Goal: Task Accomplishment & Management: Manage account settings

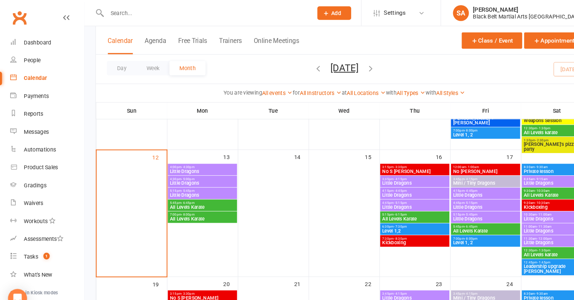
click at [180, 181] on span "- 5:45pm" at bounding box center [178, 181] width 12 height 3
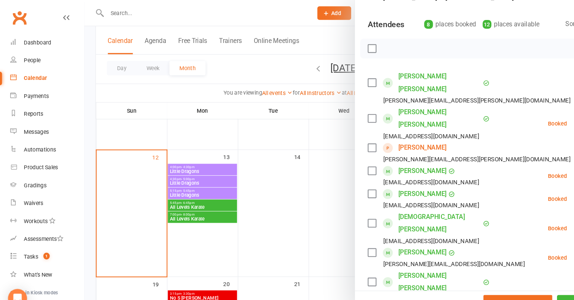
scroll to position [76, 0]
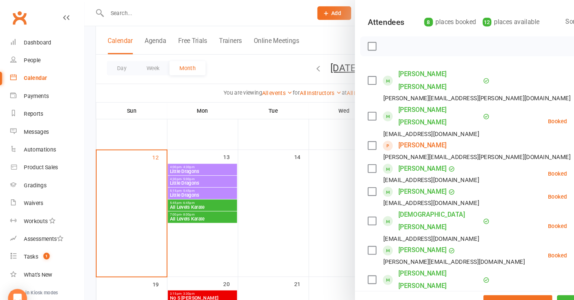
click at [298, 134] on div at bounding box center [327, 150] width 494 height 300
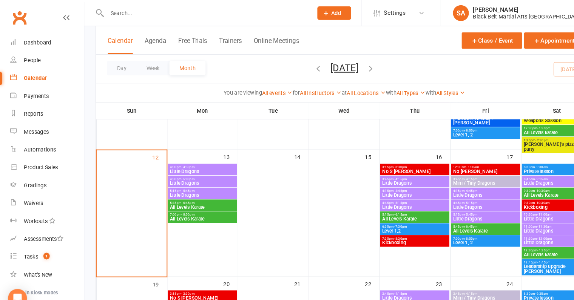
click at [170, 197] on span "All Levels Karate" at bounding box center [192, 197] width 62 height 5
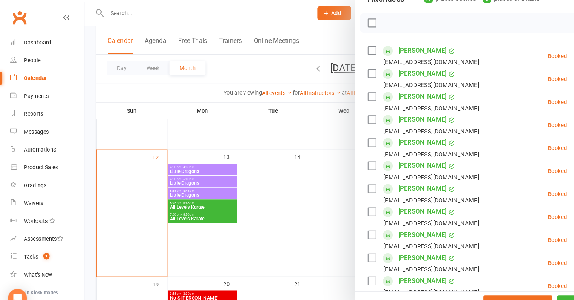
scroll to position [95, 0]
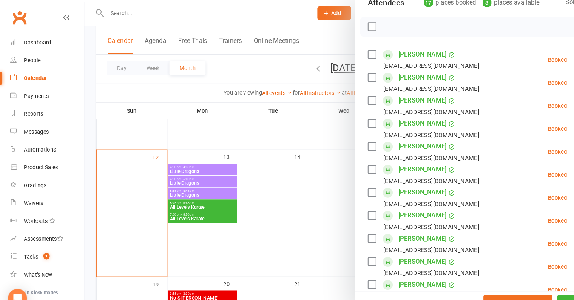
click at [260, 175] on div at bounding box center [327, 150] width 494 height 300
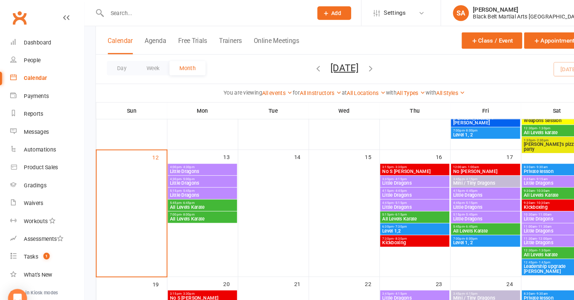
click at [204, 205] on span "7:00pm - 8:00pm" at bounding box center [192, 204] width 62 height 3
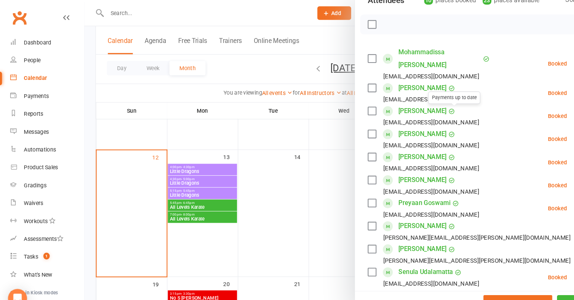
scroll to position [40, 0]
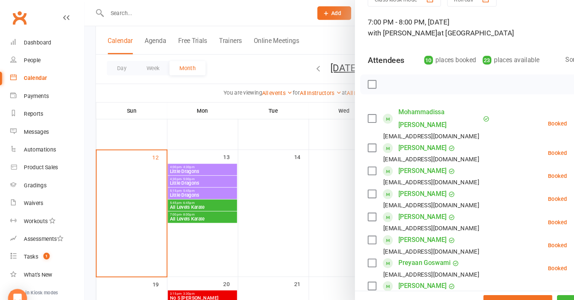
click at [231, 183] on div at bounding box center [327, 150] width 494 height 300
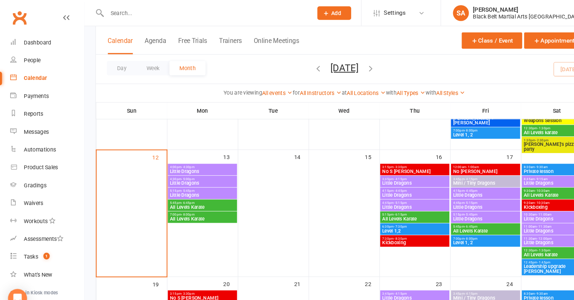
scroll to position [0, 0]
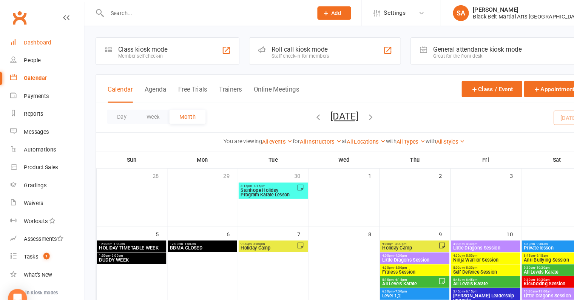
click at [34, 39] on div "Dashboard" at bounding box center [36, 40] width 26 height 6
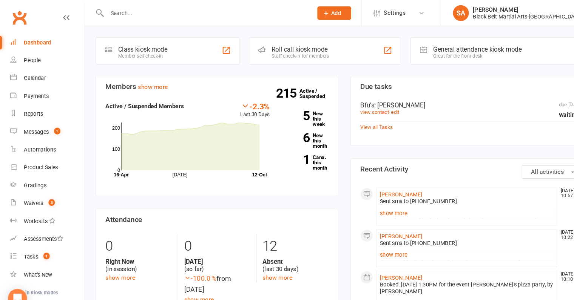
scroll to position [202, 0]
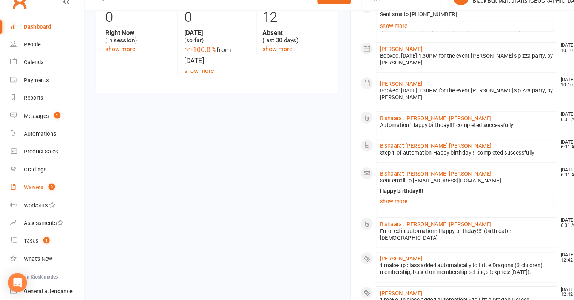
click at [33, 197] on link "Waivers 3" at bounding box center [45, 193] width 70 height 17
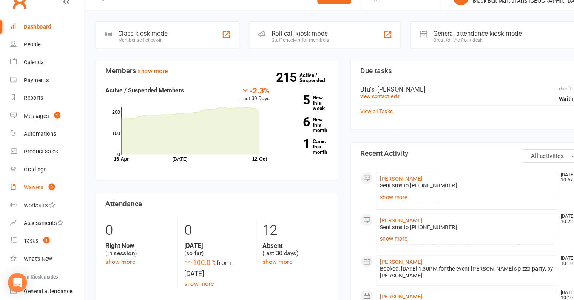
select select "100"
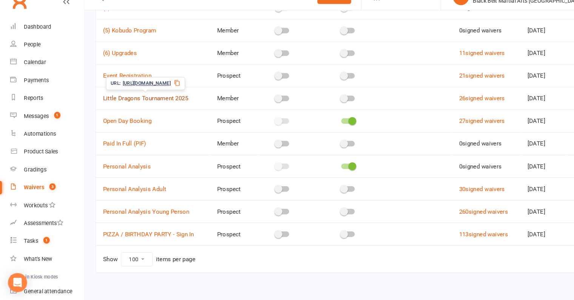
scroll to position [156, 0]
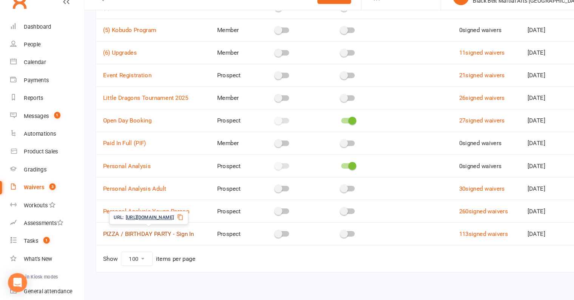
click at [139, 234] on link "PIZZA / BIRTHDAY PARTY - Sign In" at bounding box center [141, 237] width 86 height 7
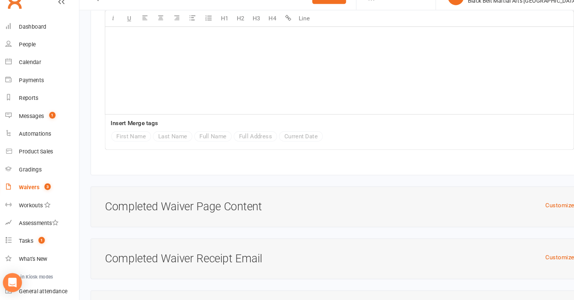
scroll to position [1339, 0]
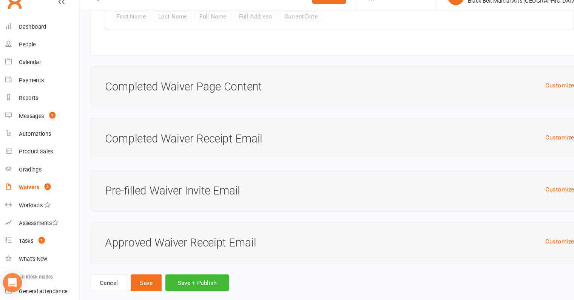
click at [203, 240] on h3 "Approved Waiver Receipt Email" at bounding box center [326, 246] width 445 height 12
click at [538, 240] on button "Customize" at bounding box center [535, 244] width 27 height 9
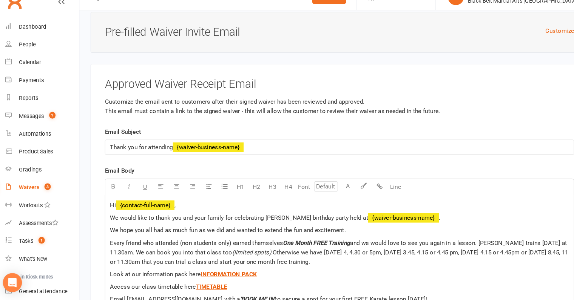
scroll to position [1525, 0]
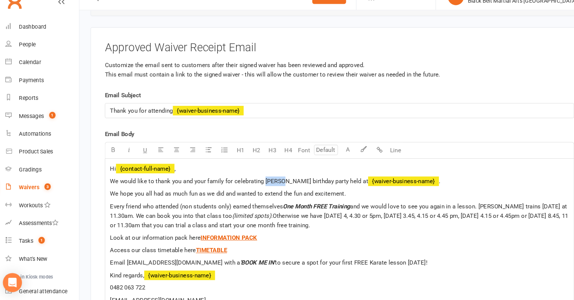
drag, startPoint x: 271, startPoint y: 175, endPoint x: 256, endPoint y: 177, distance: 15.1
click at [256, 184] on span "We would like to thank you and your family for celebrating Braden's birthday pa…" at bounding box center [231, 187] width 245 height 7
click at [257, 184] on span "We would like to thank you and your family for celebrating A's birthday party h…" at bounding box center [213, 187] width 209 height 7
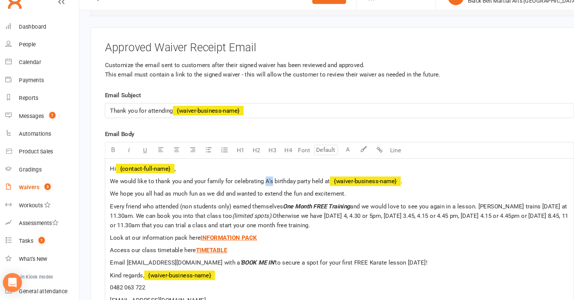
paste div
click at [287, 184] on span "We would like to thank you and your family for celebrating Aarush's birthday pa…" at bounding box center [233, 187] width 249 height 7
click at [468, 208] on span "and we would love to see you again in a lesson. Braden trains on Saturday at 11…" at bounding box center [326, 216] width 435 height 16
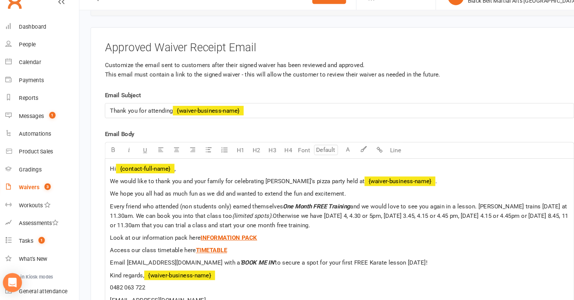
click at [515, 208] on span "and we would love to see you again in a lesson. Aarush trains on Saturday at 11…" at bounding box center [326, 216] width 435 height 16
drag, startPoint x: 126, startPoint y: 206, endPoint x: 103, endPoint y: 209, distance: 23.0
click at [103, 209] on div "Approved Waiver Receipt Email Customize the email sent to customers after their…" at bounding box center [327, 221] width 472 height 361
drag, startPoint x: 368, startPoint y: 207, endPoint x: 348, endPoint y: 208, distance: 20.0
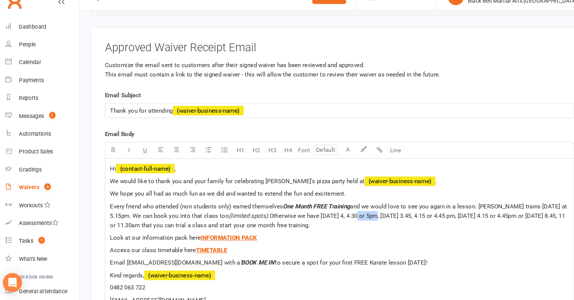
click at [348, 217] on span "Otherwise we have Monday 4, 4.30 or 5pm, Thursday 3.45, 4.15 or 4.45 pm, Friday…" at bounding box center [325, 225] width 433 height 16
click at [334, 217] on span "Otherwise we have Monday 4, 4.30, Thursday 3.45, 4.15 or 4.45 pm, Friday 4.15 o…" at bounding box center [319, 225] width 421 height 16
click at [536, 217] on span "Otherwise we have Monday 4 or 4.30, Thursday 3.45, 4.15 or 4.45 pm, Friday 4.15…" at bounding box center [322, 225] width 426 height 16
click at [192, 238] on span "Look at our information pack here" at bounding box center [152, 241] width 86 height 7
click at [185, 250] on span "Access our class timetable here" at bounding box center [150, 253] width 82 height 7
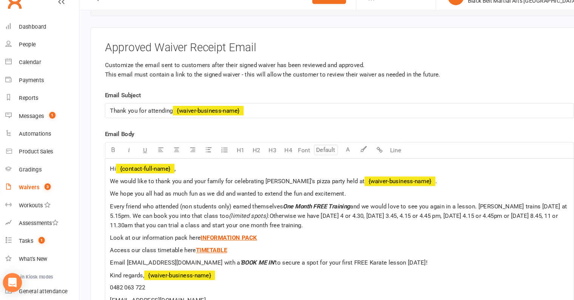
click at [324, 249] on p "Access our class timetable here $ TIMETABLE $ ﻿" at bounding box center [326, 253] width 435 height 9
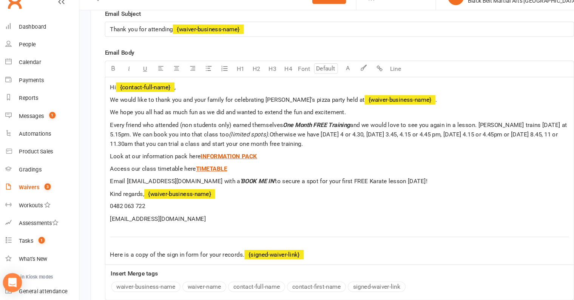
scroll to position [1604, 0]
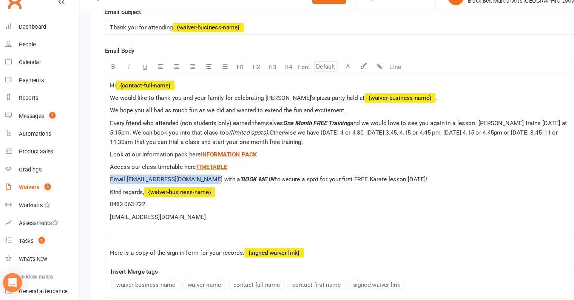
drag, startPoint x: 197, startPoint y: 174, endPoint x: 98, endPoint y: 172, distance: 98.9
click at [98, 172] on div "Approved Waiver Receipt Email Customize the email sent to customers after their…" at bounding box center [327, 142] width 472 height 361
click at [170, 182] on span "Reply to this email with a" at bounding box center [140, 185] width 63 height 7
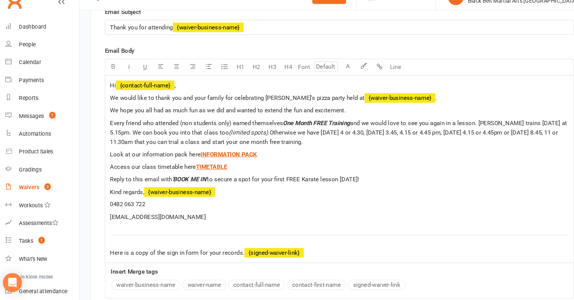
click at [142, 194] on span "Kind regards," at bounding box center [125, 197] width 32 height 7
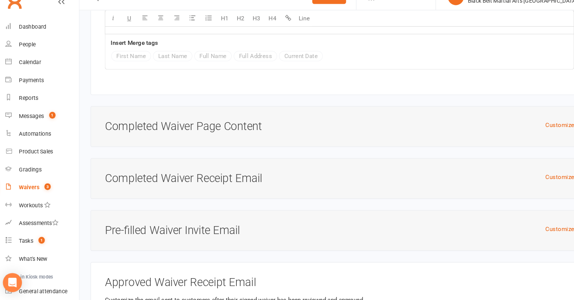
scroll to position [1305, 0]
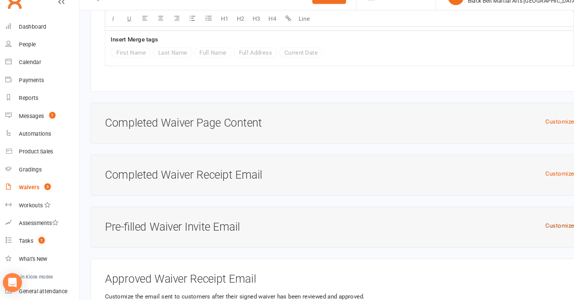
click at [532, 225] on button "Customize" at bounding box center [535, 229] width 27 height 9
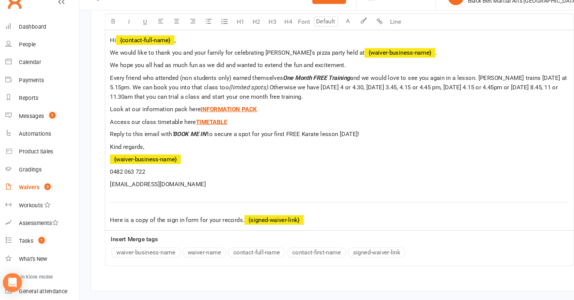
scroll to position [1928, 0]
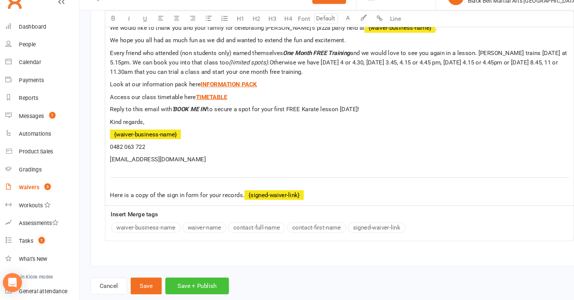
click at [188, 279] on button "Save + Publish" at bounding box center [192, 287] width 60 height 16
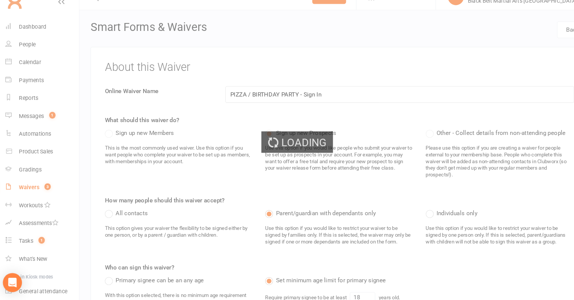
select select "100"
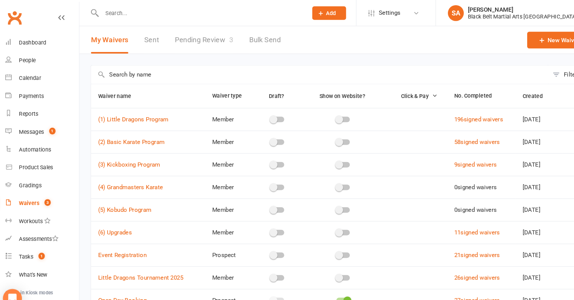
click at [209, 36] on link "Pending Review 3" at bounding box center [198, 38] width 55 height 26
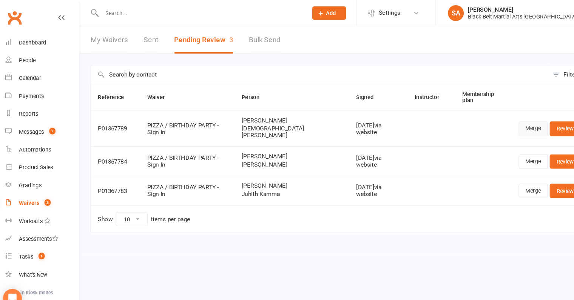
click at [512, 115] on link "Merge" at bounding box center [511, 122] width 28 height 14
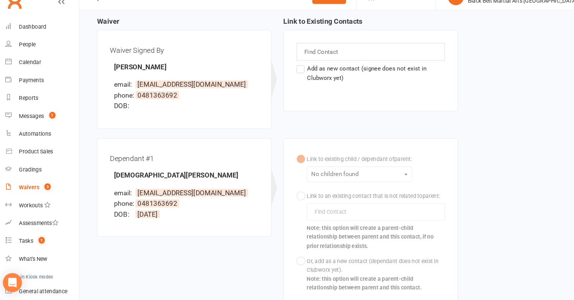
scroll to position [168, 0]
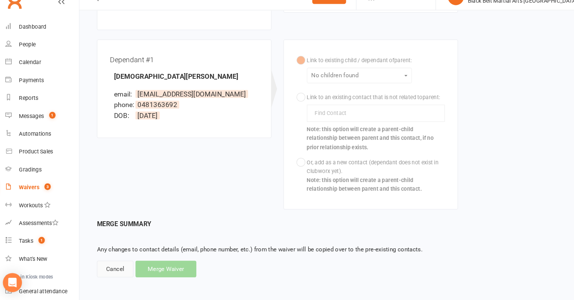
click at [106, 273] on div "Cancel" at bounding box center [114, 271] width 35 height 16
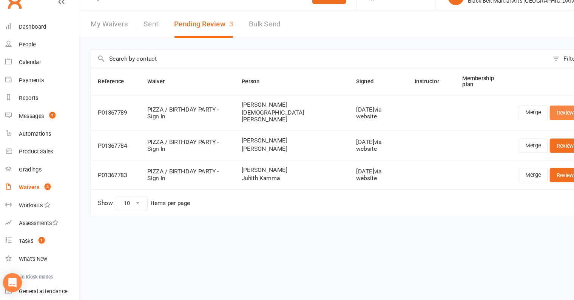
click at [533, 122] on link "Review" at bounding box center [540, 122] width 29 height 14
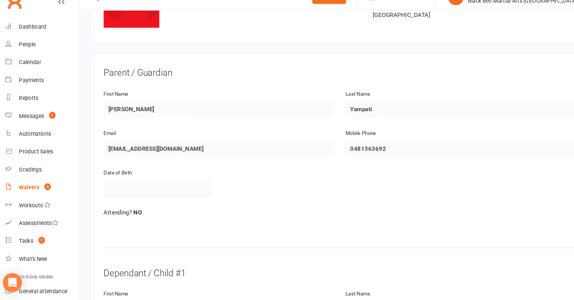
scroll to position [346, 0]
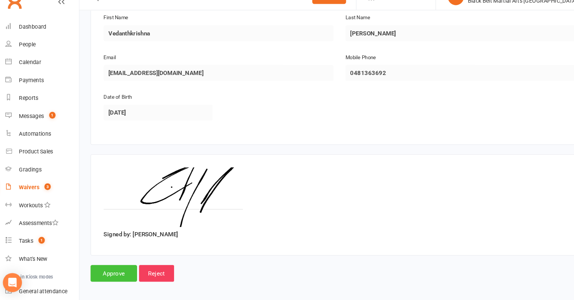
click at [121, 272] on input "Approve" at bounding box center [113, 275] width 44 height 16
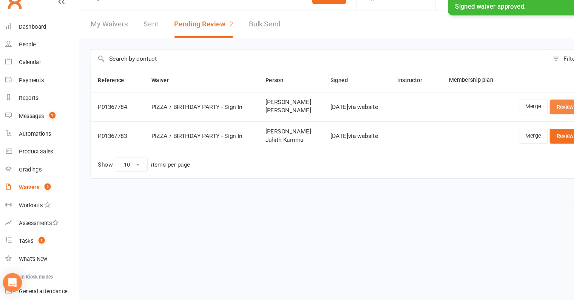
click at [544, 121] on link "Review" at bounding box center [540, 117] width 29 height 14
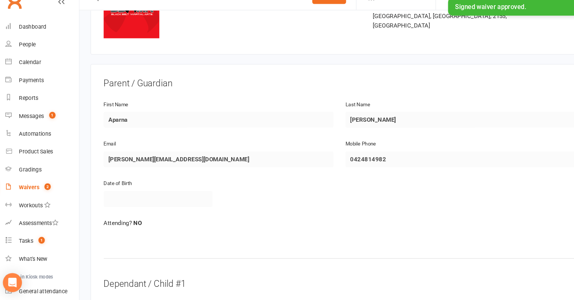
scroll to position [346, 0]
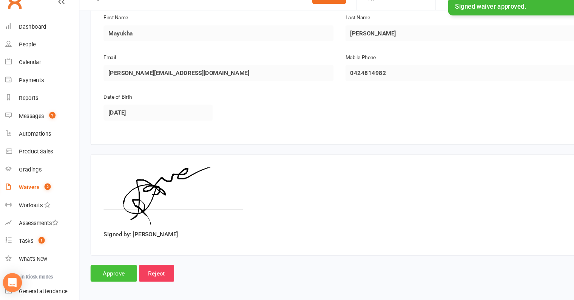
click at [114, 269] on input "Approve" at bounding box center [113, 275] width 44 height 16
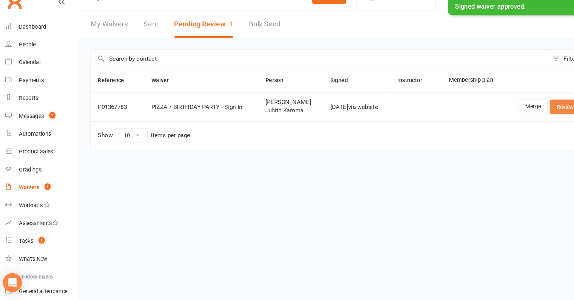
click at [539, 117] on link "Review" at bounding box center [540, 117] width 29 height 14
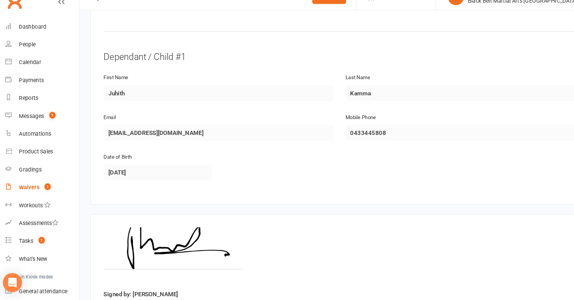
scroll to position [346, 0]
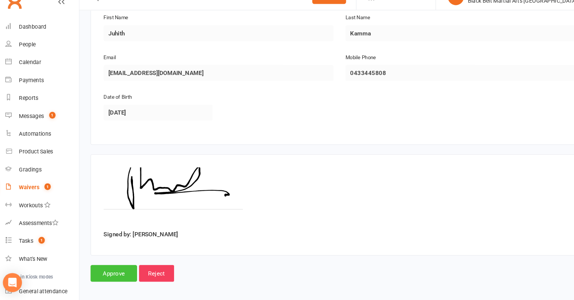
click at [122, 268] on input "Approve" at bounding box center [113, 275] width 44 height 16
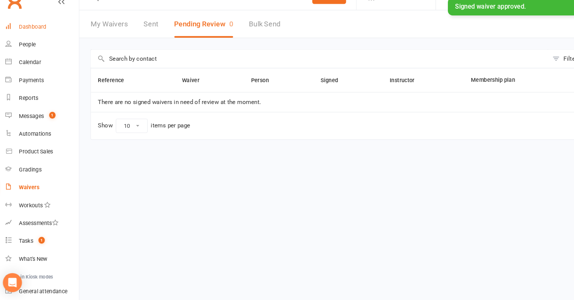
click at [38, 42] on div "Dashboard" at bounding box center [36, 40] width 26 height 6
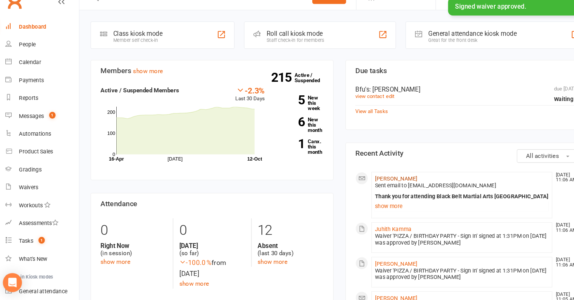
click at [383, 183] on link "Siva Kamma" at bounding box center [380, 185] width 40 height 6
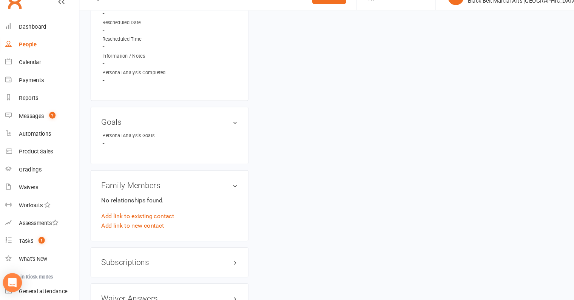
scroll to position [508, 0]
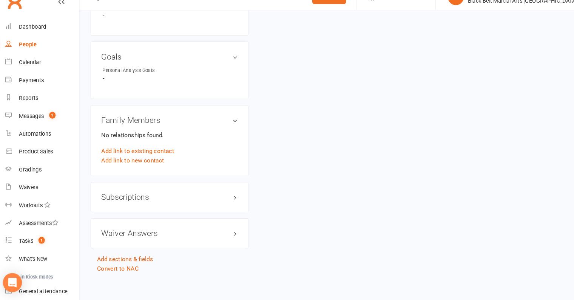
click at [119, 267] on link "Convert to NAC" at bounding box center [117, 270] width 40 height 7
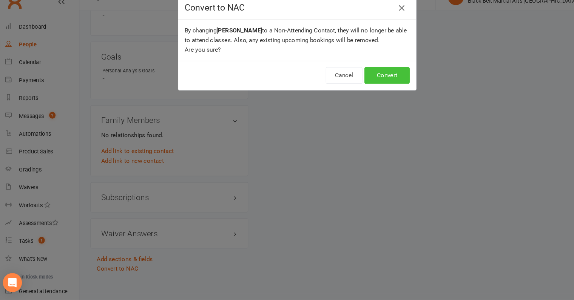
click at [371, 82] on button "Convert" at bounding box center [372, 87] width 43 height 16
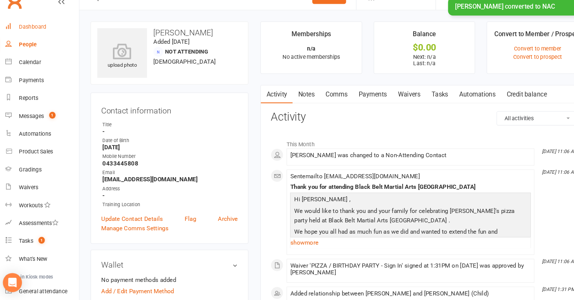
click at [34, 38] on div "Dashboard" at bounding box center [36, 40] width 26 height 6
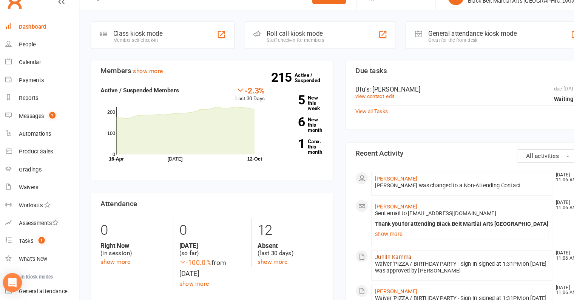
click at [374, 256] on link "Juhith Kamma" at bounding box center [377, 259] width 35 height 6
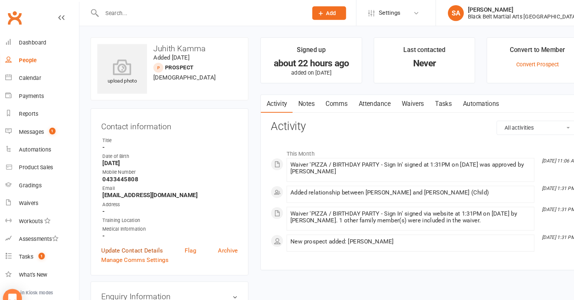
click at [127, 235] on link "Update Contact Details" at bounding box center [130, 238] width 58 height 9
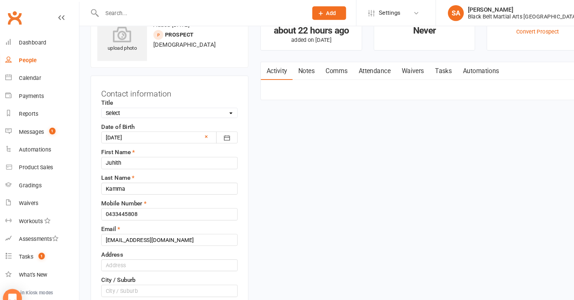
scroll to position [35, 0]
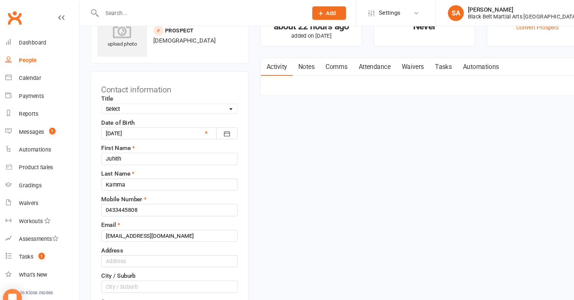
click at [147, 101] on select "Select Male Female Other" at bounding box center [165, 103] width 129 height 8
select select "Male"
click at [101, 99] on select "Select Male Female Other" at bounding box center [165, 103] width 129 height 8
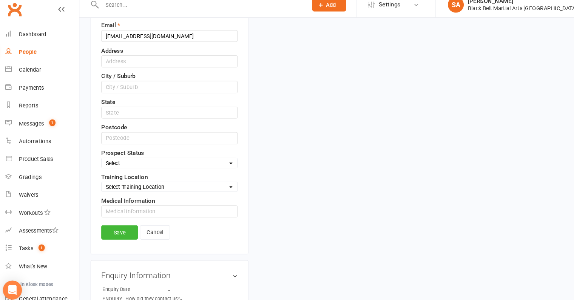
scroll to position [217, 0]
click at [131, 163] on select "Select Enquiry (Booked) Enquiry (Not Booked) DNS Pending BFU (Follow Up) No Sal…" at bounding box center [165, 163] width 129 height 8
select select "Pizza/birthday party"
click at [101, 159] on select "Select Enquiry (Booked) Enquiry (Not Booked) DNS Pending BFU (Follow Up) No Sal…" at bounding box center [165, 163] width 129 height 8
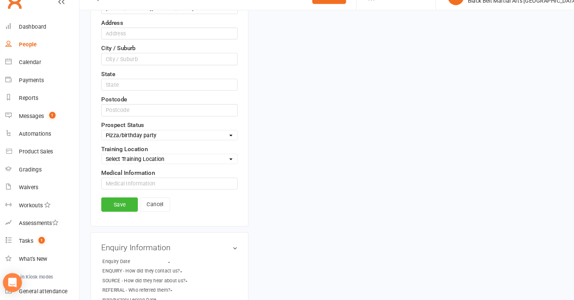
scroll to position [261, 0]
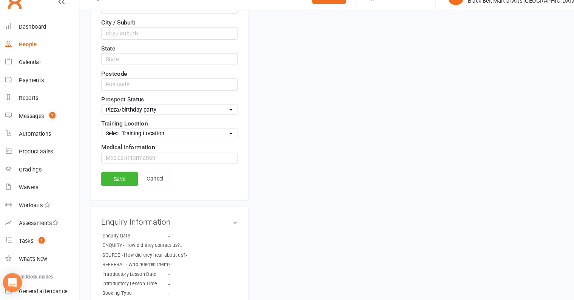
click at [118, 185] on link "Save" at bounding box center [118, 186] width 35 height 14
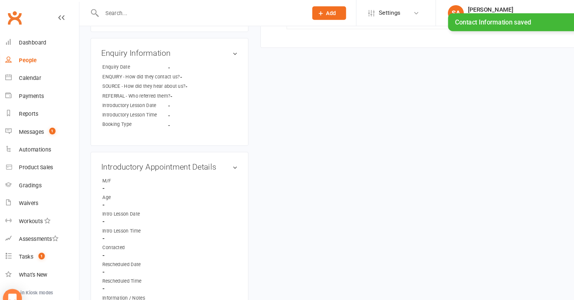
scroll to position [227, 0]
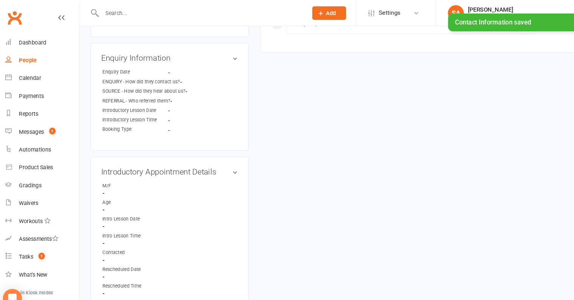
click at [216, 55] on h3 "Enquiry Information edit" at bounding box center [165, 55] width 129 height 8
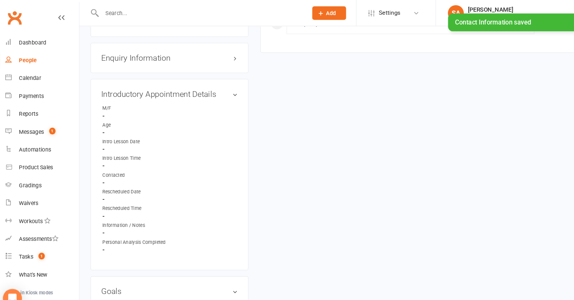
click at [0, 0] on link "edit" at bounding box center [0, 0] width 0 height 0
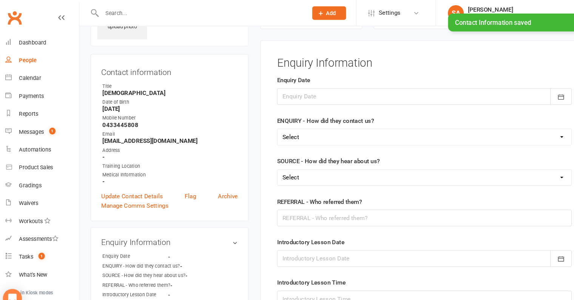
scroll to position [51, 0]
drag, startPoint x: 138, startPoint y: 246, endPoint x: 283, endPoint y: 94, distance: 210.3
click at [283, 94] on div at bounding box center [408, 92] width 280 height 16
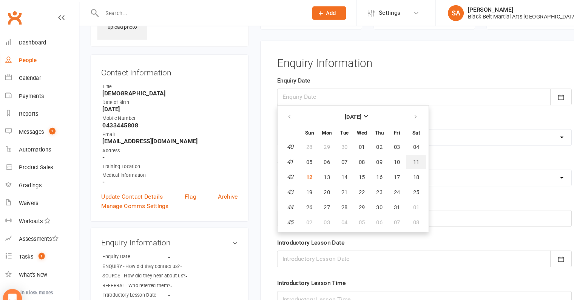
click at [397, 152] on span "11" at bounding box center [400, 154] width 6 height 6
type input "11 Oct 2025"
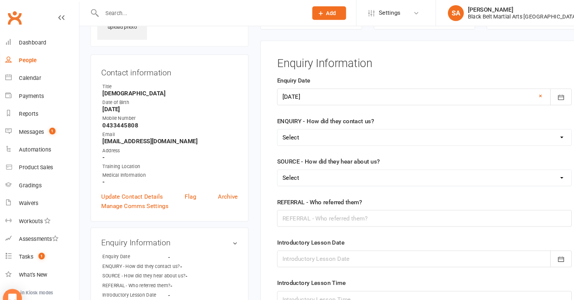
click at [278, 130] on select "Select (W) Walk In (T) Phone (I) Internet / Email (S) Studio Initiated" at bounding box center [407, 130] width 279 height 15
select select "(S) Studio Initiated"
click at [268, 123] on select "Select (W) Walk In (T) Phone (I) Internet / Email (S) Studio Initiated" at bounding box center [407, 130] width 279 height 15
click at [307, 165] on select "Select (A3) Flyer (A6) Sign (A8) Car (C1) ASP (C2) School Sport (C4) Booth / St…" at bounding box center [407, 169] width 279 height 15
select select "(I2) Pizza Party"
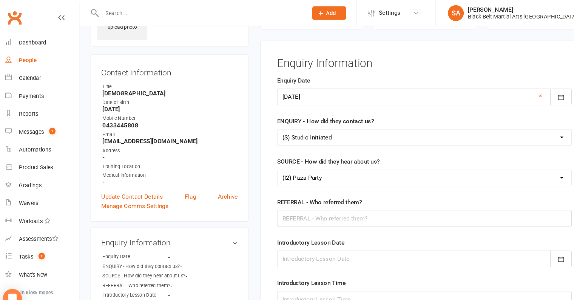
click at [268, 162] on select "Select (A3) Flyer (A6) Sign (A8) Car (C1) ASP (C2) School Sport (C4) Booth / St…" at bounding box center [407, 169] width 279 height 15
click at [309, 208] on input "text" at bounding box center [408, 208] width 280 height 16
paste input "Aarush"
drag, startPoint x: 333, startPoint y: 210, endPoint x: 233, endPoint y: 210, distance: 99.6
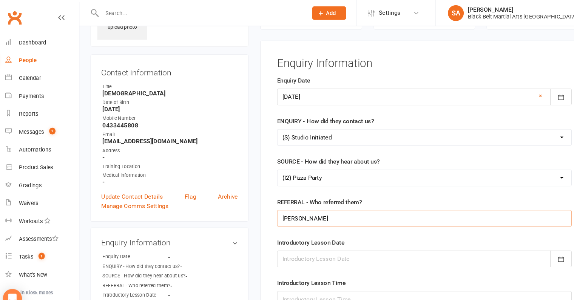
paste input "Alapati"
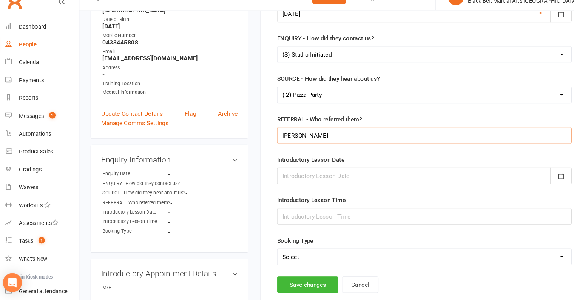
scroll to position [116, 0]
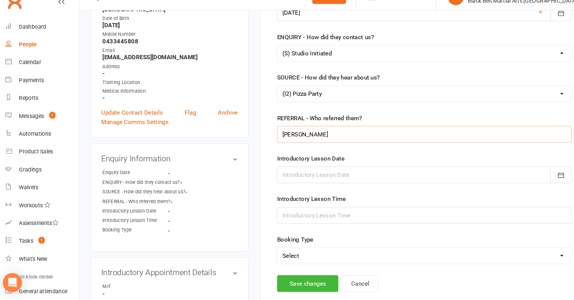
type input "Aarush Alapati"
click at [314, 180] on div at bounding box center [408, 181] width 280 height 16
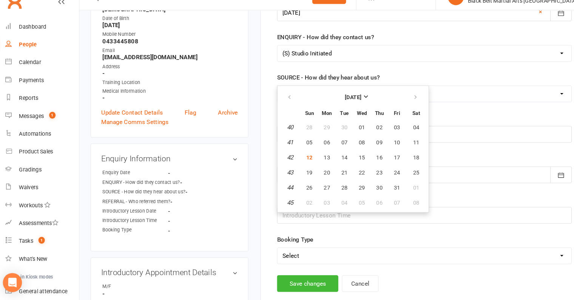
click at [448, 131] on div "REFERRAL - Who referred them? Aarush Alapati" at bounding box center [408, 137] width 280 height 28
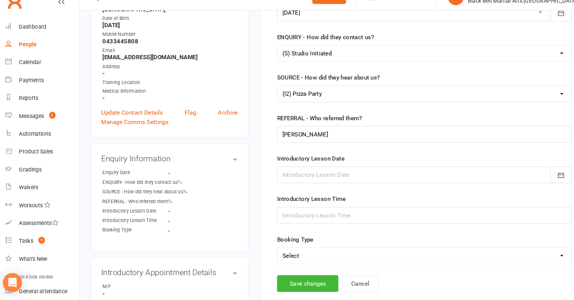
click at [311, 258] on select "Select Mini Dragons Intro Tiny Dragons Intro Little Dragons Intro Child Karate …" at bounding box center [407, 258] width 279 height 15
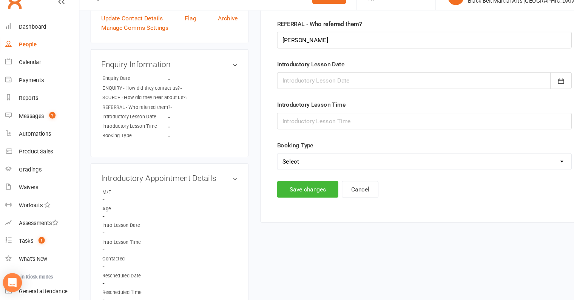
scroll to position [206, 0]
click at [295, 194] on button "Save changes" at bounding box center [297, 195] width 58 height 16
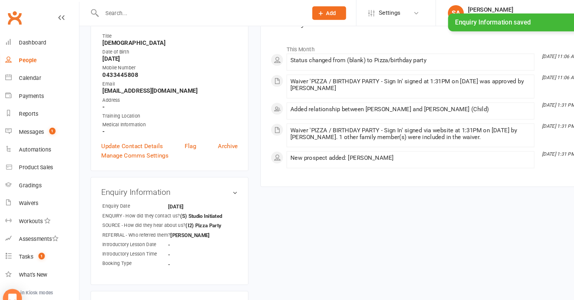
scroll to position [0, 0]
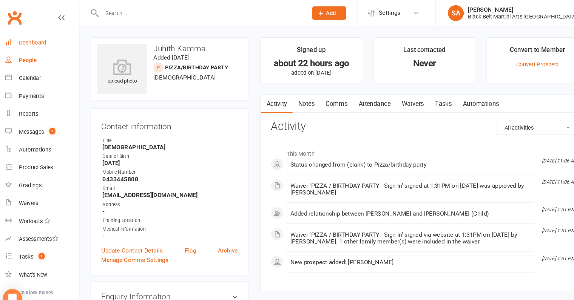
click at [39, 43] on link "Dashboard" at bounding box center [45, 40] width 70 height 17
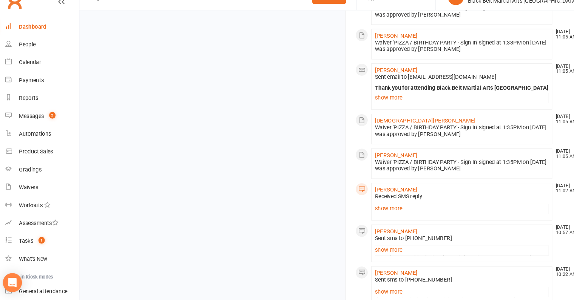
scroll to position [487, 0]
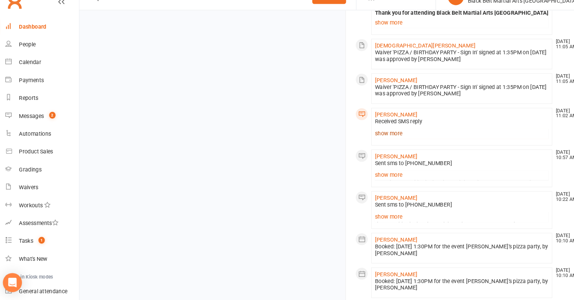
click at [376, 138] on link "show more" at bounding box center [442, 142] width 165 height 11
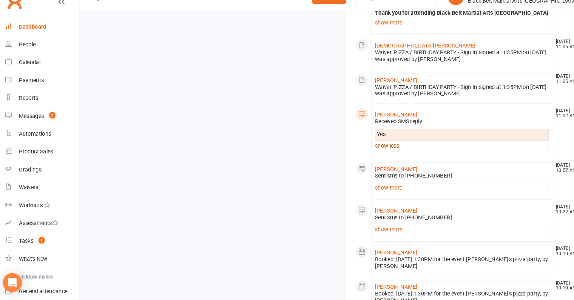
click at [375, 151] on link "show less" at bounding box center [442, 154] width 165 height 11
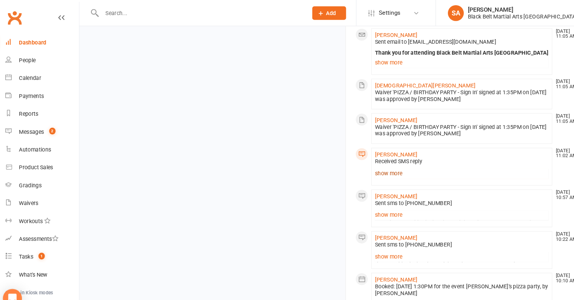
scroll to position [462, 0]
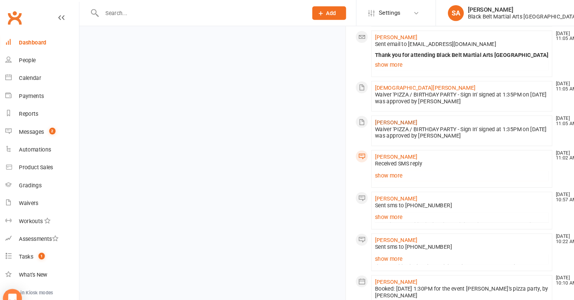
click at [375, 113] on link "[PERSON_NAME]" at bounding box center [380, 116] width 40 height 6
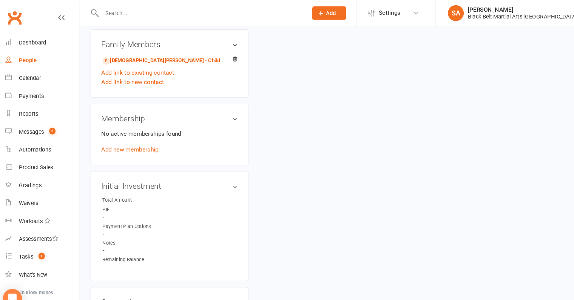
scroll to position [348, 0]
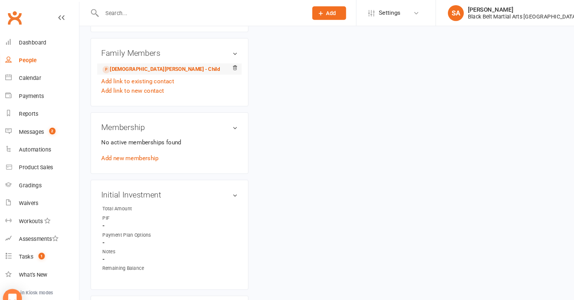
click at [146, 60] on li "[DEMOGRAPHIC_DATA][PERSON_NAME] - Child" at bounding box center [165, 65] width 129 height 11
click at [144, 65] on link "[DEMOGRAPHIC_DATA][PERSON_NAME] - Child" at bounding box center [157, 66] width 111 height 8
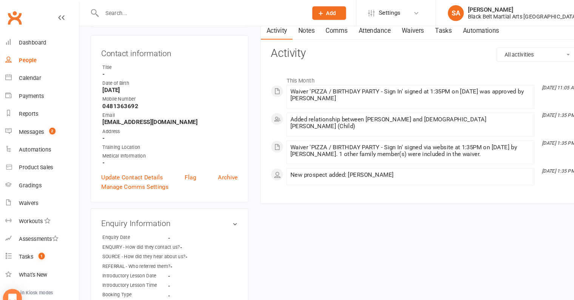
scroll to position [51, 0]
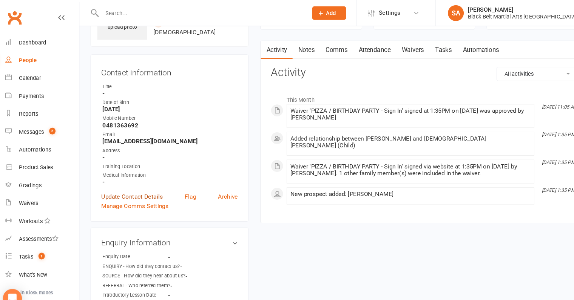
click at [121, 185] on link "Update Contact Details" at bounding box center [130, 186] width 58 height 9
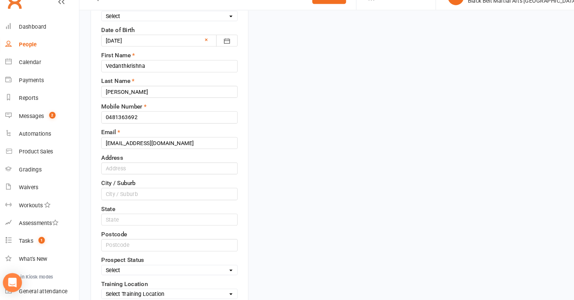
scroll to position [109, 0]
click at [148, 270] on select "Select Enquiry (Booked) Enquiry (Not Booked) DNS Pending BFU (Follow Up) No Sal…" at bounding box center [165, 271] width 129 height 8
select select "Pizza/birthday party"
click at [101, 267] on select "Select Enquiry (Booked) Enquiry (Not Booked) DNS Pending BFU (Follow Up) No Sal…" at bounding box center [165, 271] width 129 height 8
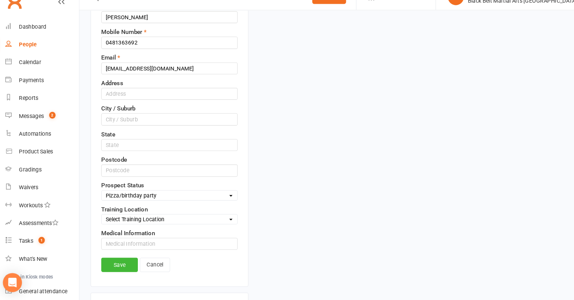
scroll to position [179, 0]
click at [119, 260] on link "Save" at bounding box center [118, 267] width 35 height 14
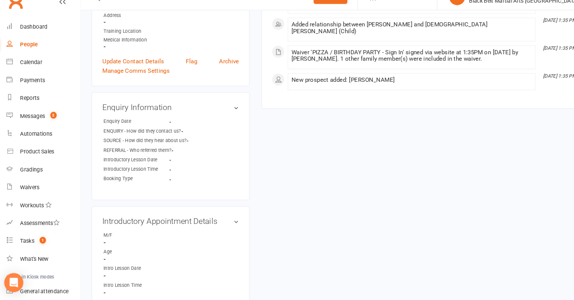
scroll to position [177, 0]
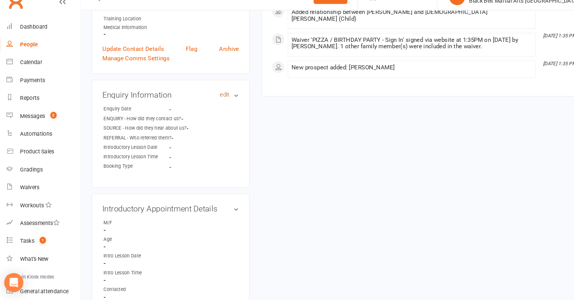
click at [217, 104] on link "edit" at bounding box center [216, 105] width 9 height 6
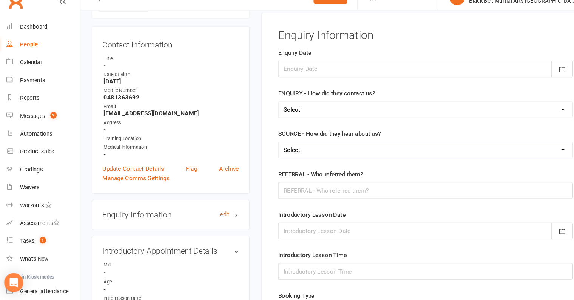
scroll to position [51, 0]
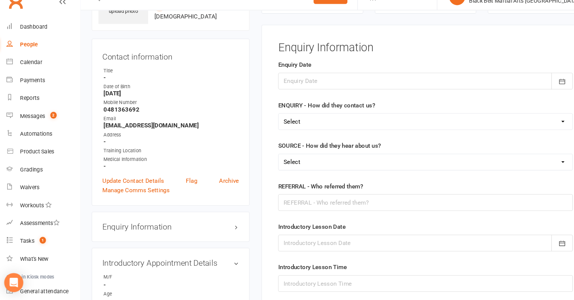
click at [289, 97] on div at bounding box center [408, 92] width 280 height 16
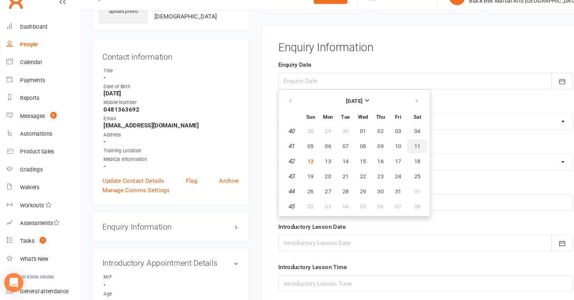
click at [399, 153] on span "11" at bounding box center [400, 154] width 6 height 6
type input "11 Oct 2025"
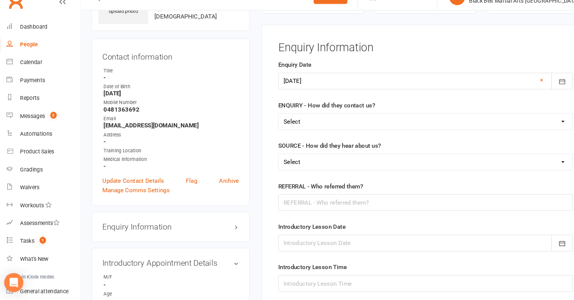
click at [292, 129] on select "Select (W) Walk In (T) Phone (I) Internet / Email (S) Studio Initiated" at bounding box center [407, 130] width 279 height 15
select select "(S) Studio Initiated"
click at [268, 123] on select "Select (W) Walk In (T) Phone (I) Internet / Email (S) Studio Initiated" at bounding box center [407, 130] width 279 height 15
click at [289, 165] on select "Select (A3) Flyer (A6) Sign (A8) Car (C1) ASP (C2) School Sport (C4) Booth / St…" at bounding box center [407, 169] width 279 height 15
select select "(I2) Pizza Party"
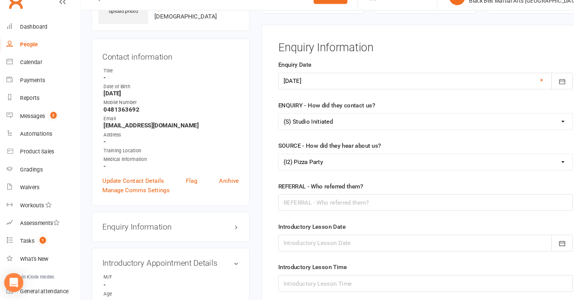
click at [268, 162] on select "Select (A3) Flyer (A6) Sign (A8) Car (C1) ASP (C2) School Sport (C4) Booth / St…" at bounding box center [407, 169] width 279 height 15
click at [303, 213] on input "text" at bounding box center [408, 208] width 280 height 16
paste input "[PERSON_NAME]"
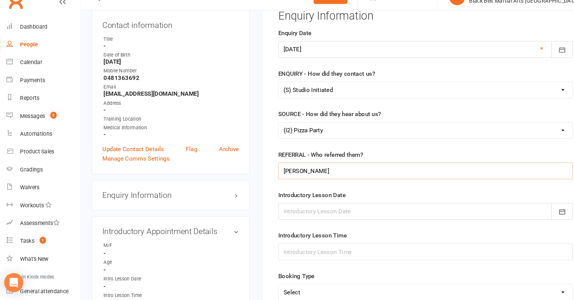
scroll to position [178, 0]
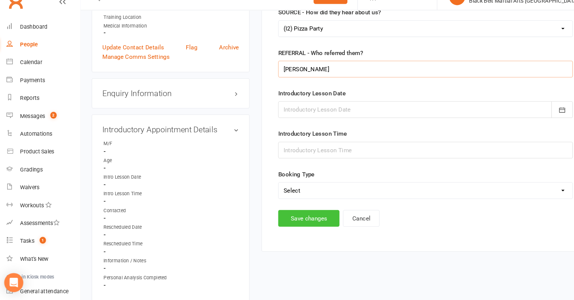
type input "Aarush Alapati"
click at [285, 223] on button "Save changes" at bounding box center [297, 223] width 58 height 16
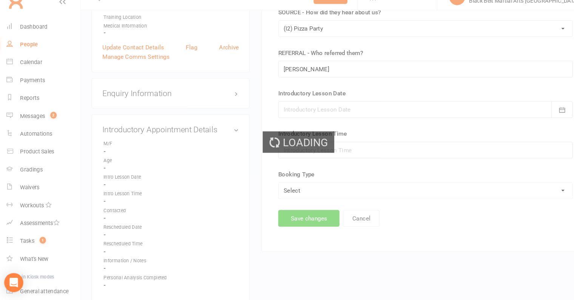
scroll to position [0, 0]
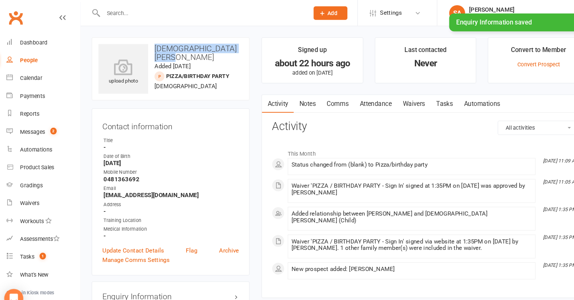
drag, startPoint x: 234, startPoint y: 47, endPoint x: 151, endPoint y: 47, distance: 83.0
click at [151, 47] on h3 "[DEMOGRAPHIC_DATA][PERSON_NAME]" at bounding box center [165, 50] width 137 height 17
copy h3 "[DEMOGRAPHIC_DATA][PERSON_NAME]"
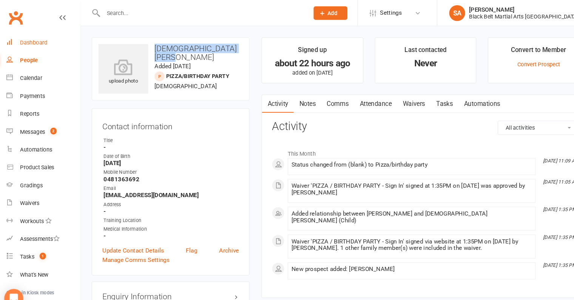
click at [33, 41] on div "Dashboard" at bounding box center [36, 40] width 26 height 6
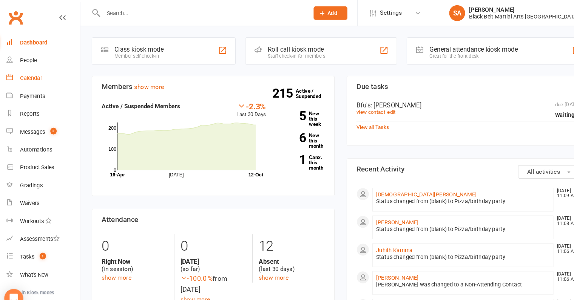
click at [28, 76] on div "Calendar" at bounding box center [33, 74] width 21 height 6
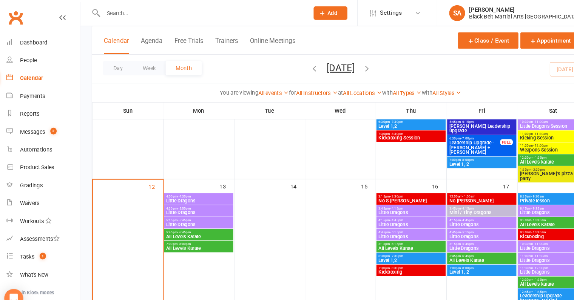
scroll to position [160, 0]
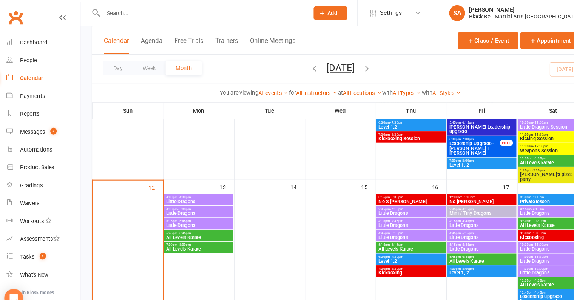
click at [519, 164] on span "Aarush's pizza party" at bounding box center [524, 168] width 55 height 9
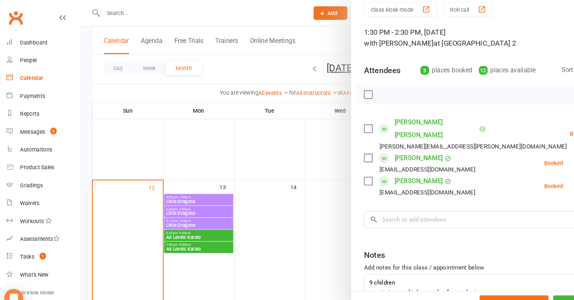
scroll to position [38, 0]
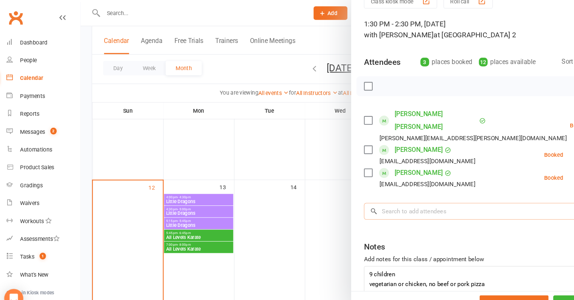
click at [386, 194] on input "search" at bounding box center [455, 201] width 212 height 16
paste input "[DEMOGRAPHIC_DATA][PERSON_NAME]"
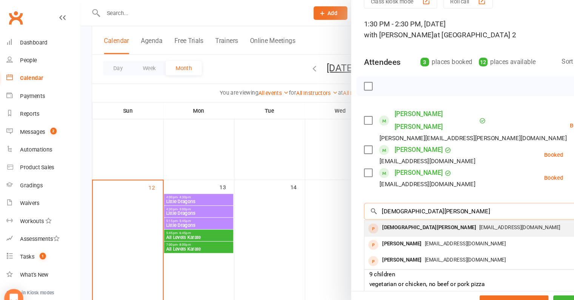
type input "[DEMOGRAPHIC_DATA][PERSON_NAME]"
click at [378, 209] on div "Vedanthkrishna Balineni Rathnayampati@gmail.com" at bounding box center [462, 216] width 226 height 15
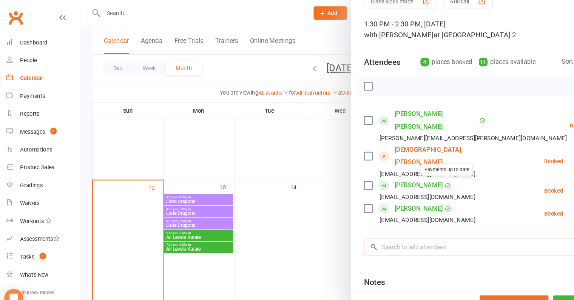
click at [419, 227] on input "search" at bounding box center [455, 235] width 212 height 16
paste input "Juhith Kamma"
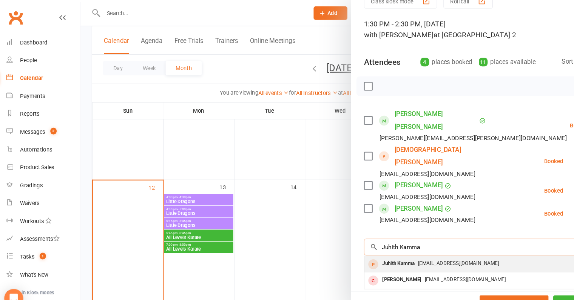
type input "Juhith Kamma"
click at [414, 247] on span "Kamma.aus@gmail.com" at bounding box center [438, 250] width 77 height 6
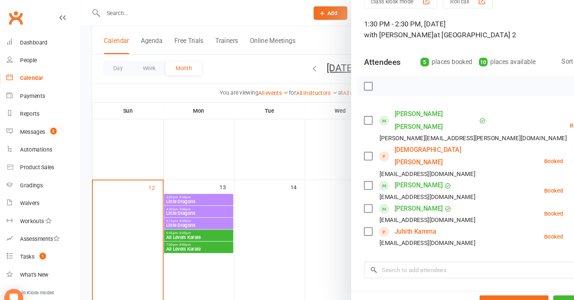
click at [431, 240] on div "Class kiosk mode Roll call 1:30 PM - 2:30 PM, Saturday, October, 11, 2025 with …" at bounding box center [455, 182] width 237 height 377
click at [435, 249] on input "search" at bounding box center [455, 257] width 212 height 16
paste input "[PERSON_NAME]"
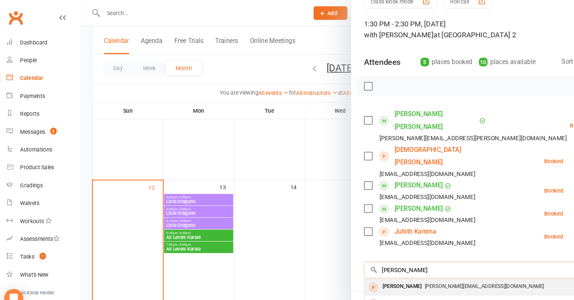
type input "[PERSON_NAME]"
click at [420, 265] on div "Mayukha Kandru Tammineedi.aparna@gmail.com" at bounding box center [462, 272] width 226 height 15
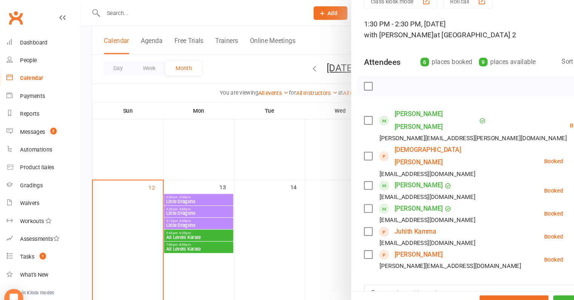
click at [353, 81] on label at bounding box center [353, 82] width 8 height 8
click at [368, 75] on button "button" at bounding box center [369, 81] width 13 height 13
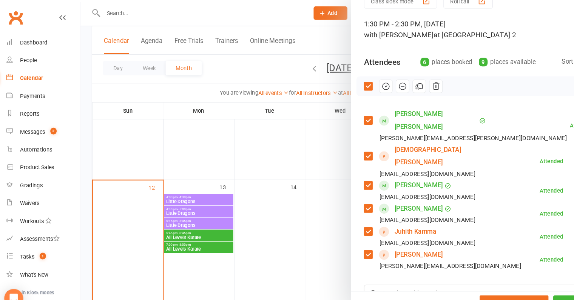
click at [238, 178] on div at bounding box center [327, 150] width 494 height 300
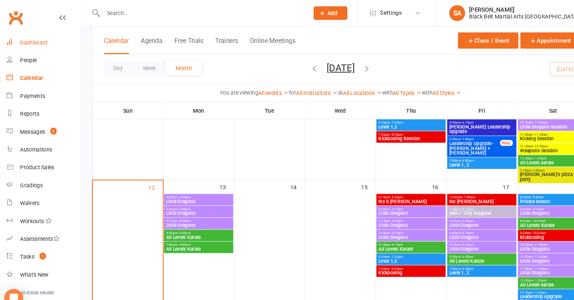
click at [43, 44] on link "Dashboard" at bounding box center [45, 40] width 70 height 17
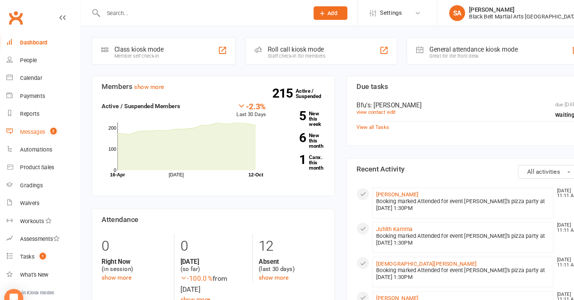
click at [33, 122] on div "Messages" at bounding box center [35, 125] width 24 height 6
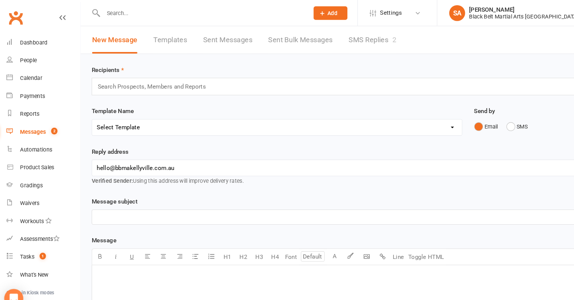
click at [359, 31] on link "SMS Replies 2" at bounding box center [356, 38] width 45 height 26
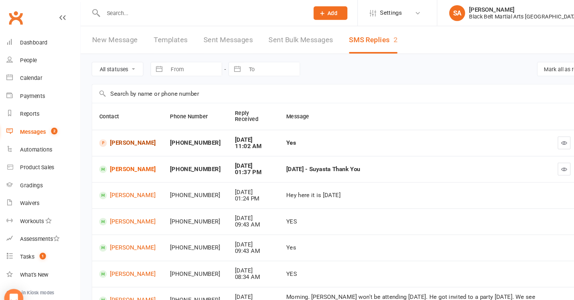
click at [131, 137] on link "Zane Lockwood" at bounding box center [125, 135] width 54 height 7
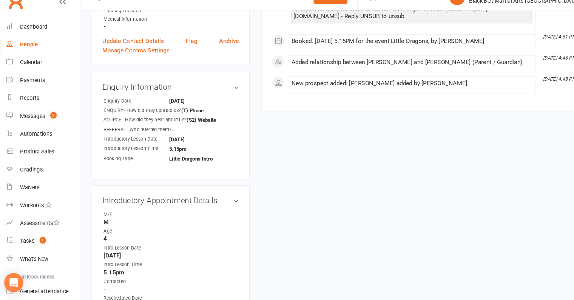
scroll to position [209, 0]
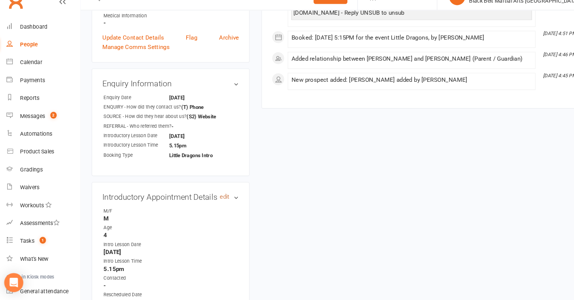
click at [217, 199] on link "edit" at bounding box center [216, 202] width 9 height 6
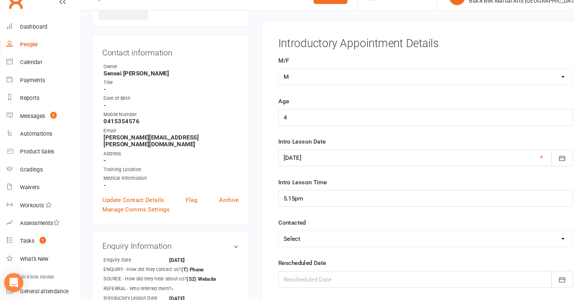
scroll to position [51, 0]
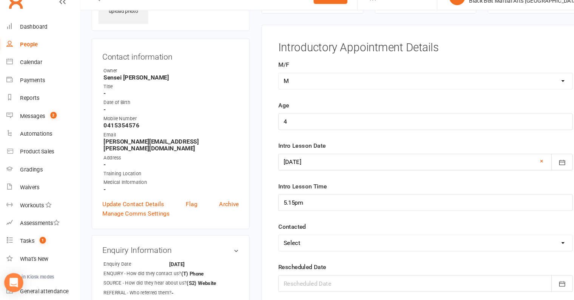
click at [284, 246] on select "Select Confirmed LMA'd & TXT'd Rescheduled Cancelled" at bounding box center [407, 246] width 279 height 15
select select "Confirmed"
click at [268, 239] on select "Select Confirmed LMA'd & TXT'd Rescheduled Cancelled" at bounding box center [407, 246] width 279 height 15
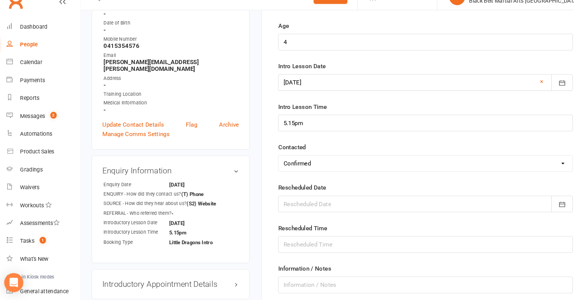
scroll to position [203, 0]
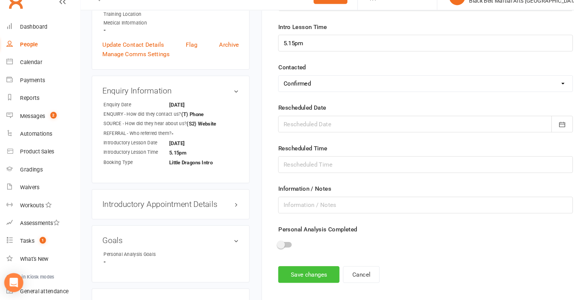
click at [275, 270] on button "Save changes" at bounding box center [297, 276] width 58 height 16
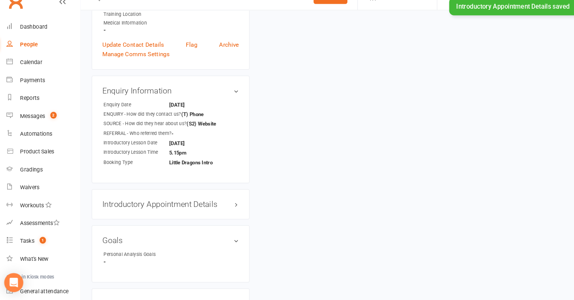
scroll to position [0, 0]
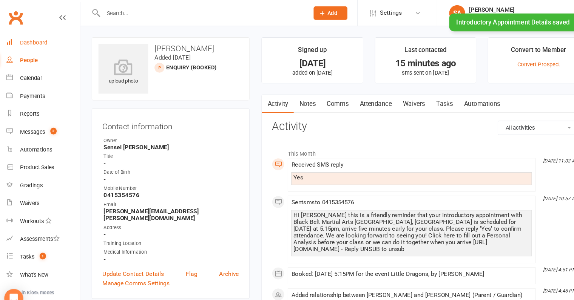
click at [32, 40] on div "Dashboard" at bounding box center [36, 40] width 26 height 6
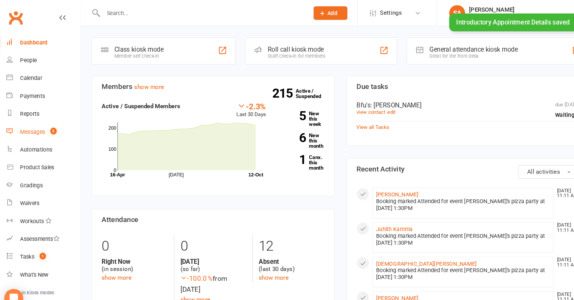
click at [34, 125] on div "Messages" at bounding box center [35, 125] width 24 height 6
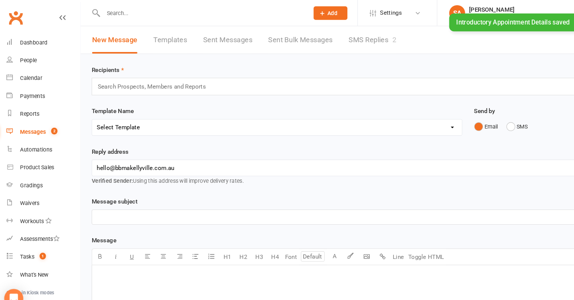
click at [365, 39] on link "SMS Replies 2" at bounding box center [356, 38] width 45 height 26
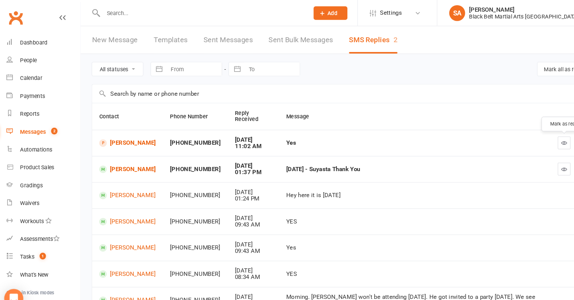
click at [537, 134] on icon "button" at bounding box center [539, 136] width 6 height 6
click at [37, 38] on div "Dashboard" at bounding box center [36, 40] width 26 height 6
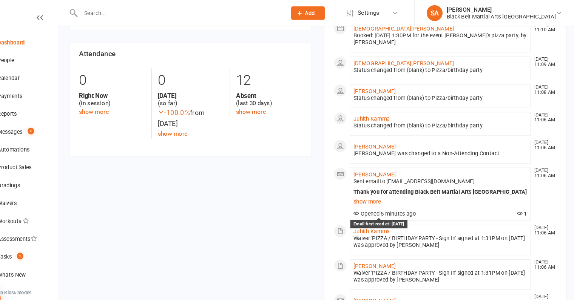
scroll to position [158, 0]
click at [379, 110] on link "Juhith Kamma" at bounding box center [377, 113] width 35 height 6
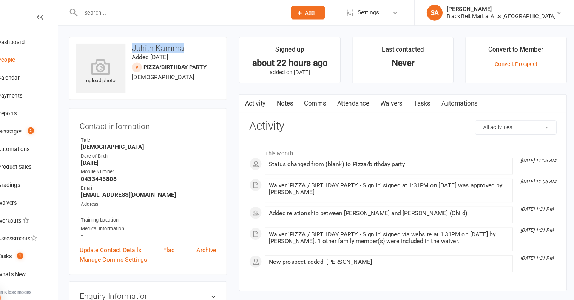
drag, startPoint x: 214, startPoint y: 44, endPoint x: 149, endPoint y: 46, distance: 64.6
click at [149, 46] on h3 "Juhith Kamma" at bounding box center [165, 46] width 137 height 8
copy h3 "Juhith Kamma"
click at [37, 41] on div "Dashboard" at bounding box center [36, 40] width 26 height 6
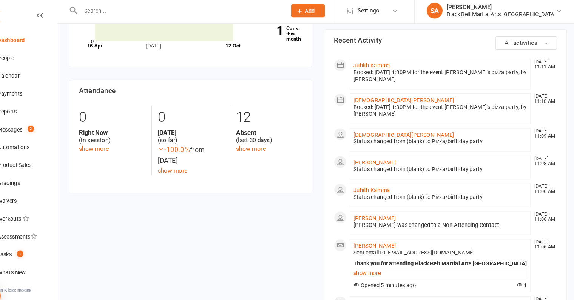
scroll to position [98, 0]
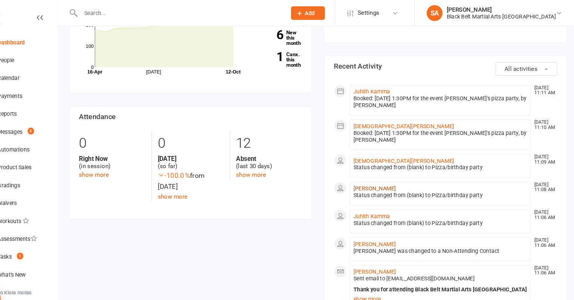
click at [387, 179] on link "[PERSON_NAME]" at bounding box center [380, 179] width 40 height 6
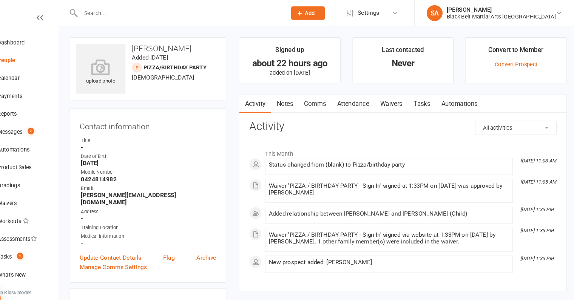
drag, startPoint x: 212, startPoint y: 41, endPoint x: 217, endPoint y: 47, distance: 8.3
click at [217, 47] on div "upload photo [PERSON_NAME] Added [DEMOGRAPHIC_DATA] Pizza/birthday party prospe…" at bounding box center [166, 65] width 150 height 60
copy h3 "[PERSON_NAME]"
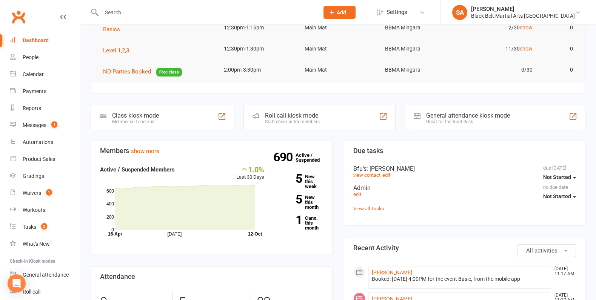
scroll to position [209, 0]
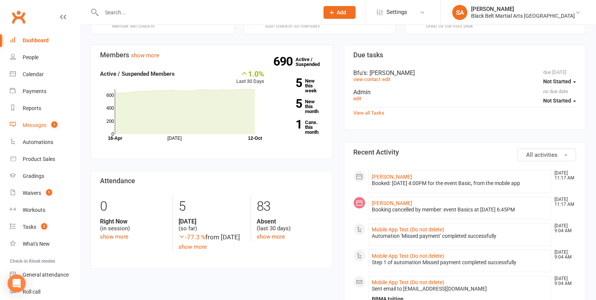
click at [39, 125] on div "Messages" at bounding box center [35, 125] width 24 height 6
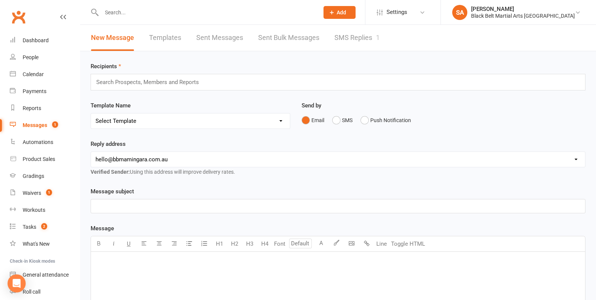
click at [369, 38] on link "SMS Replies 1" at bounding box center [356, 38] width 45 height 26
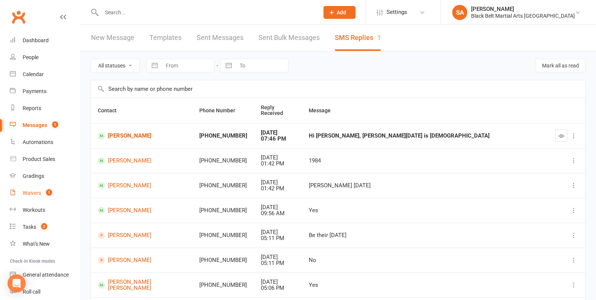
click at [46, 193] on count-badge "1" at bounding box center [47, 193] width 10 height 6
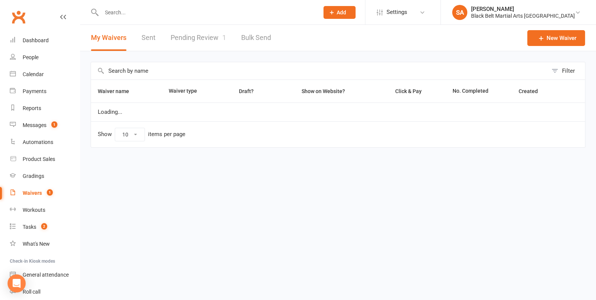
select select "100"
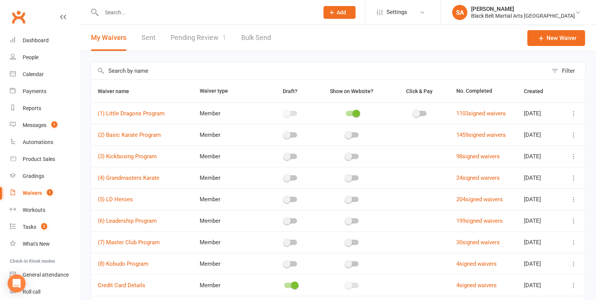
click at [211, 39] on link "Pending Review 1" at bounding box center [198, 38] width 55 height 26
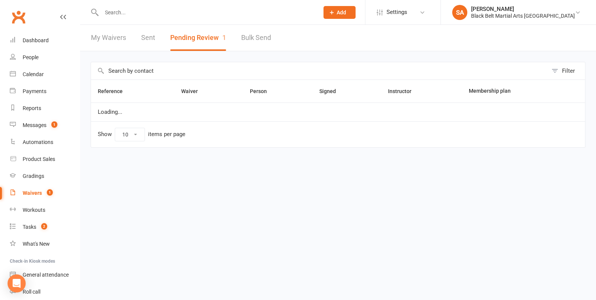
select select "50"
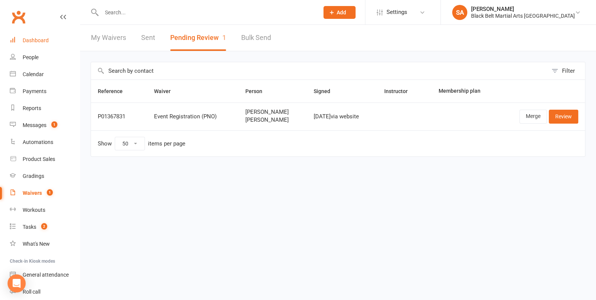
click at [23, 42] on div "Dashboard" at bounding box center [36, 40] width 26 height 6
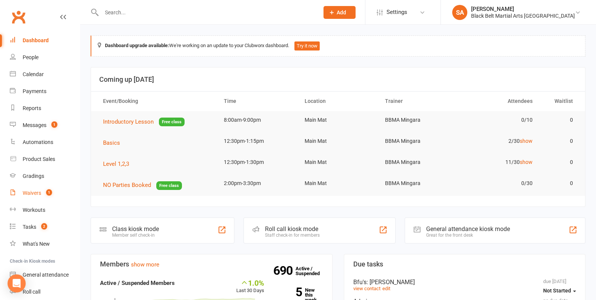
click at [30, 197] on link "Waivers 1" at bounding box center [45, 193] width 70 height 17
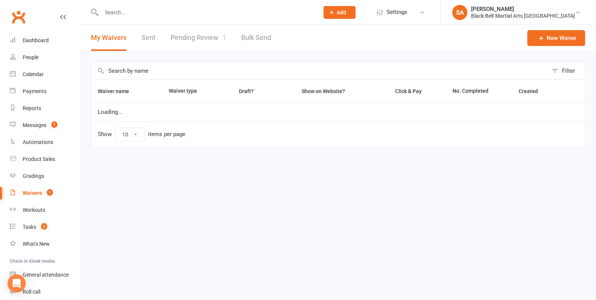
select select "100"
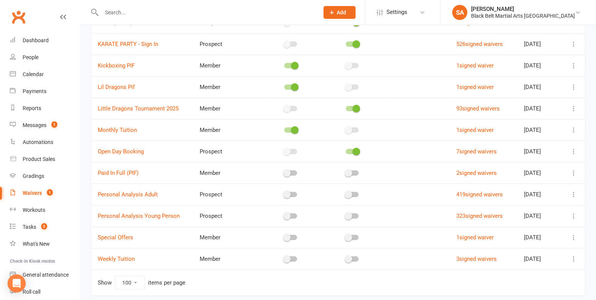
scroll to position [414, 0]
click at [46, 47] on link "Dashboard" at bounding box center [45, 40] width 70 height 17
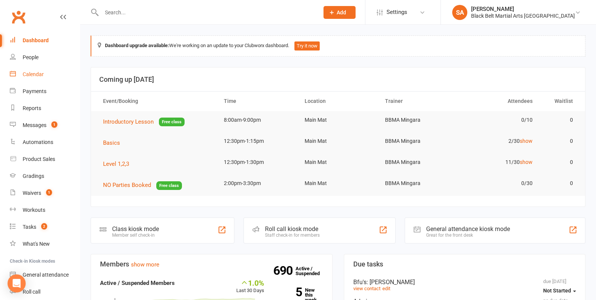
click at [36, 73] on div "Calendar" at bounding box center [33, 74] width 21 height 6
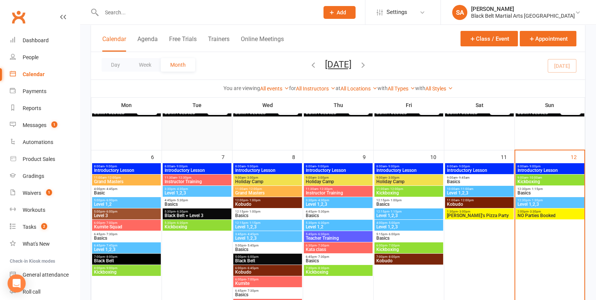
scroll to position [56, 0]
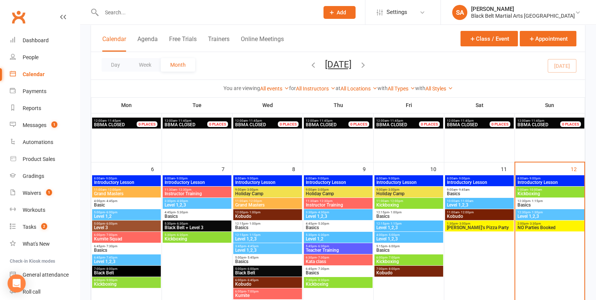
click at [382, 192] on span "Holiday Camp" at bounding box center [409, 194] width 66 height 5
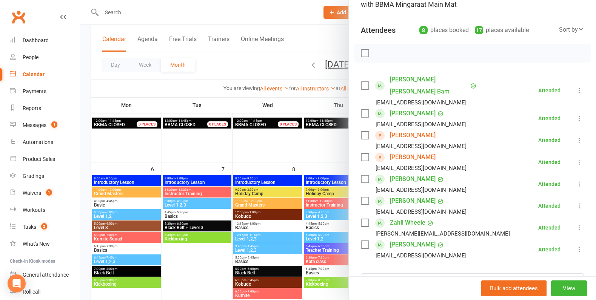
scroll to position [68, 0]
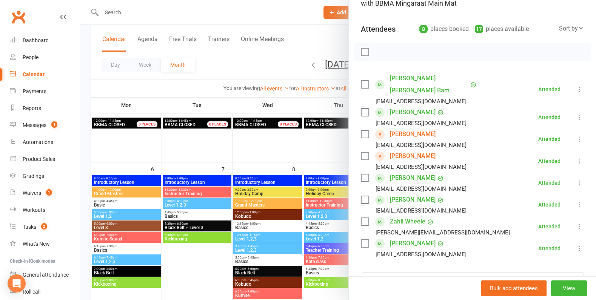
click at [308, 194] on div at bounding box center [338, 150] width 516 height 300
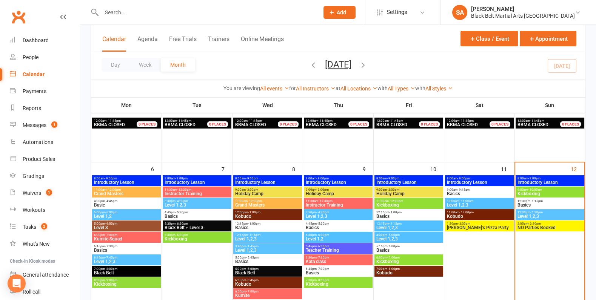
click at [342, 195] on span "Holiday Camp" at bounding box center [338, 194] width 66 height 5
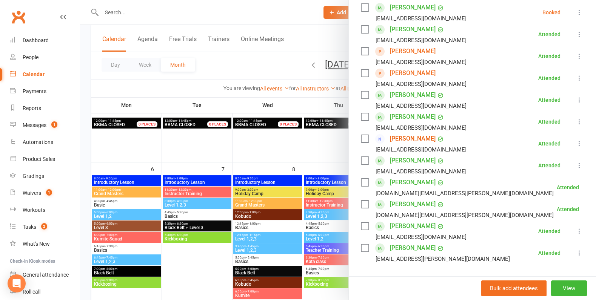
scroll to position [219, 0]
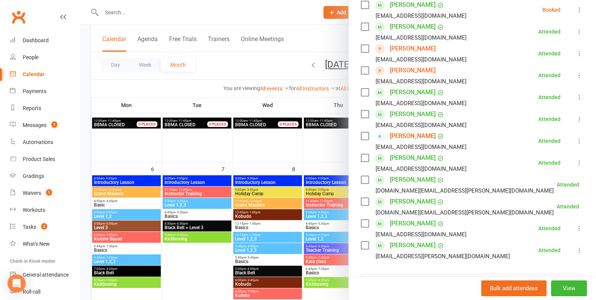
click at [263, 168] on div at bounding box center [338, 150] width 516 height 300
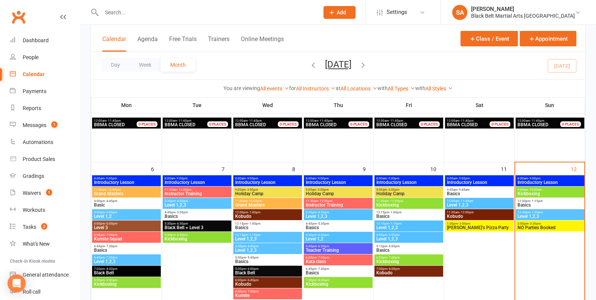
click at [463, 226] on span "[PERSON_NAME]'s Pizza Party" at bounding box center [479, 228] width 66 height 5
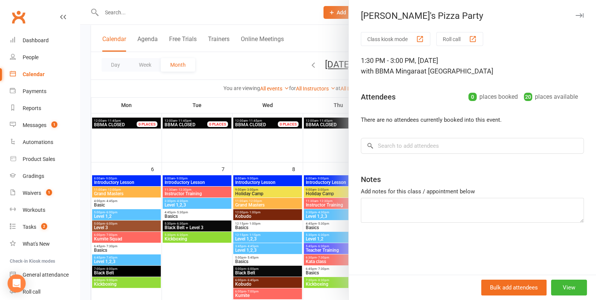
drag, startPoint x: 252, startPoint y: 190, endPoint x: 477, endPoint y: 222, distance: 226.8
click at [463, 0] on div "[PERSON_NAME]'s Pizza Party Class kiosk mode Roll call 1:30 PM - 3:00 PM, [DATE…" at bounding box center [338, 0] width 516 height 0
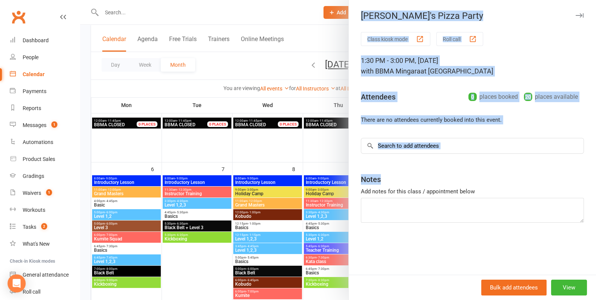
click at [304, 219] on div at bounding box center [338, 150] width 516 height 300
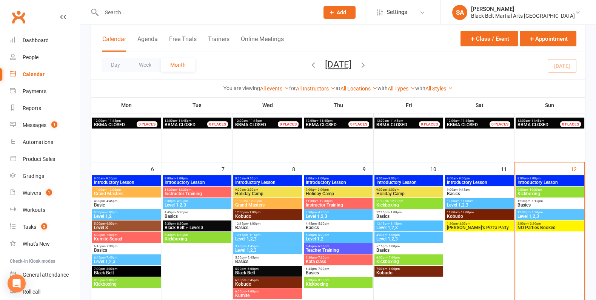
click at [537, 226] on span "NO Parties Booked" at bounding box center [550, 228] width 66 height 5
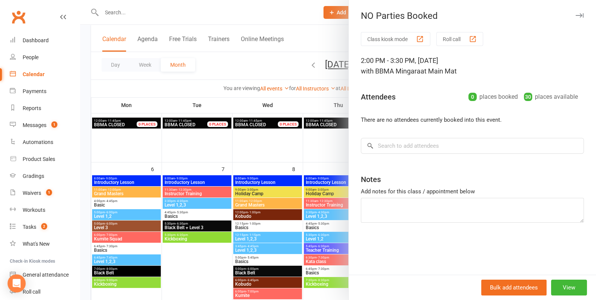
click at [260, 182] on div at bounding box center [338, 150] width 516 height 300
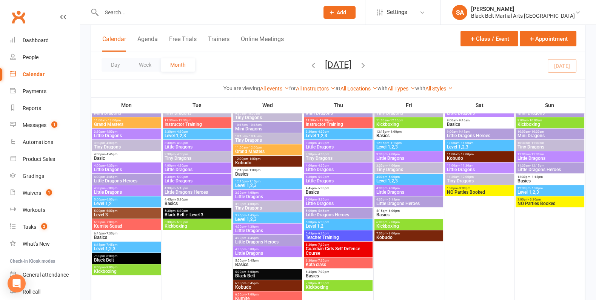
scroll to position [618, 0]
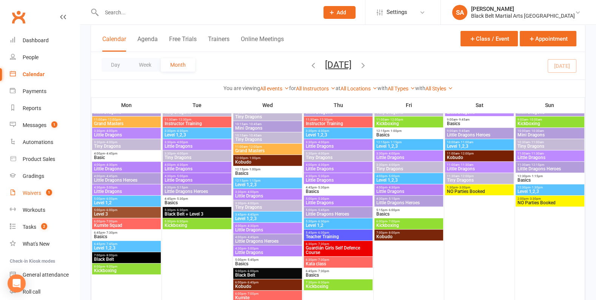
click at [26, 192] on div "Waivers" at bounding box center [32, 193] width 18 height 6
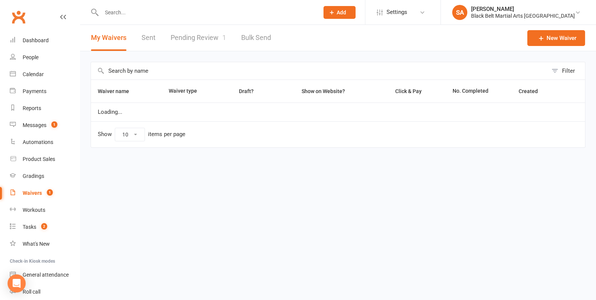
select select "100"
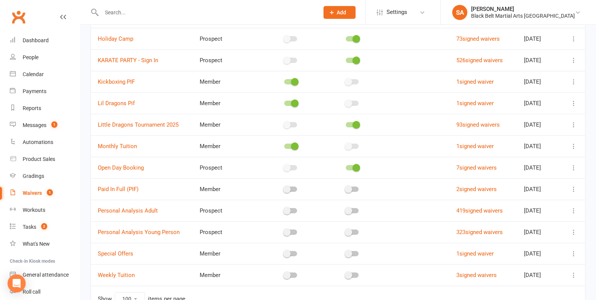
scroll to position [395, 0]
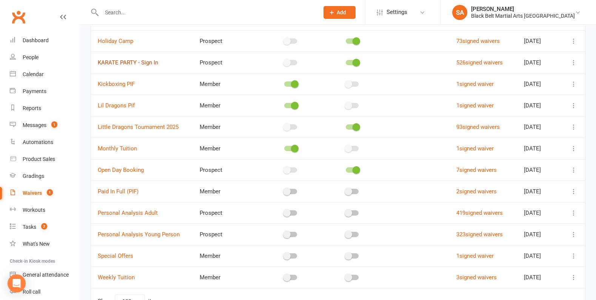
click at [136, 62] on link "KARATE PARTY - Sign In" at bounding box center [128, 62] width 60 height 7
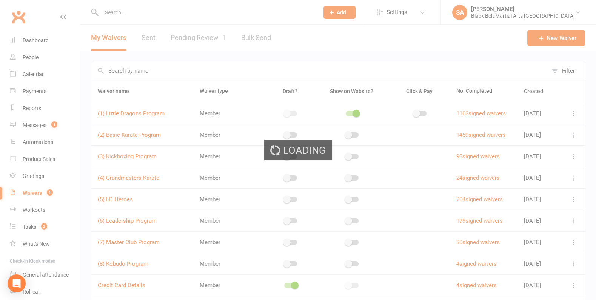
select select "applies_to_dependant_signees"
select select "checkbox"
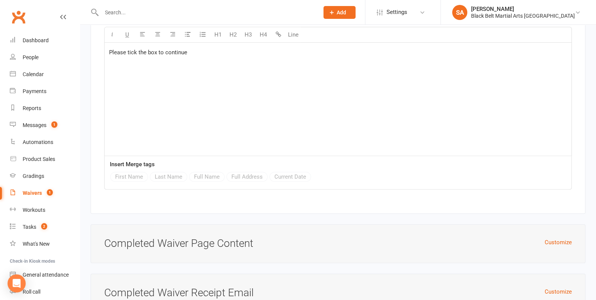
scroll to position [1719, 0]
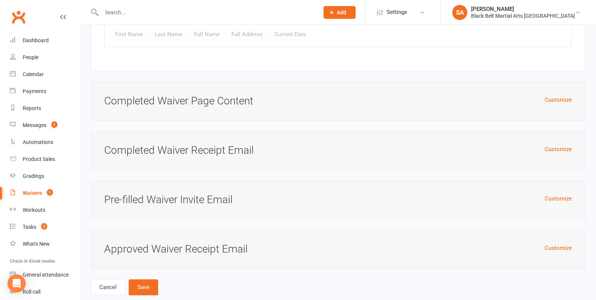
click at [166, 244] on h3 "Approved Waiver Receipt Email" at bounding box center [338, 250] width 468 height 12
click at [102, 280] on link "Cancel" at bounding box center [108, 288] width 35 height 16
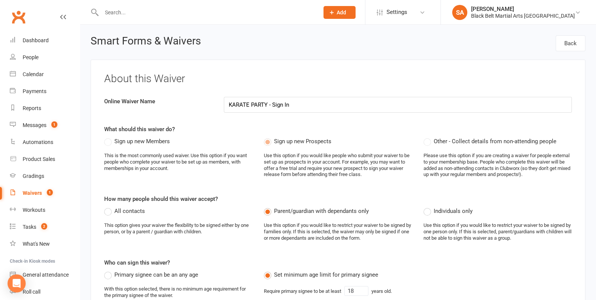
select select "100"
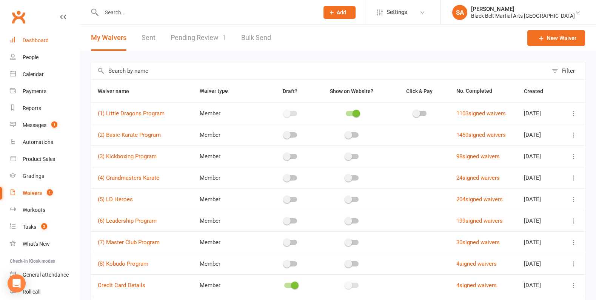
click at [27, 38] on div "Dashboard" at bounding box center [36, 40] width 26 height 6
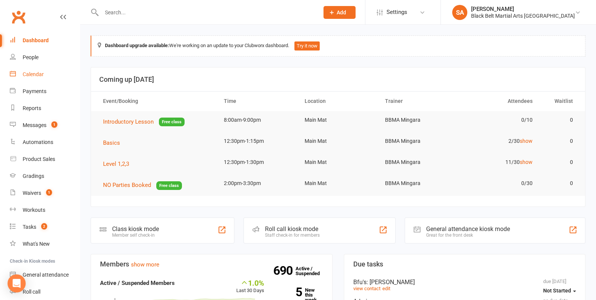
click at [30, 75] on div "Calendar" at bounding box center [33, 74] width 21 height 6
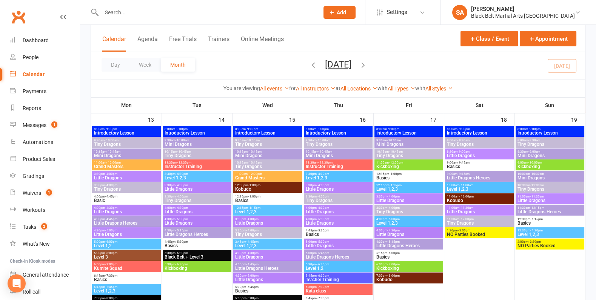
scroll to position [308, 0]
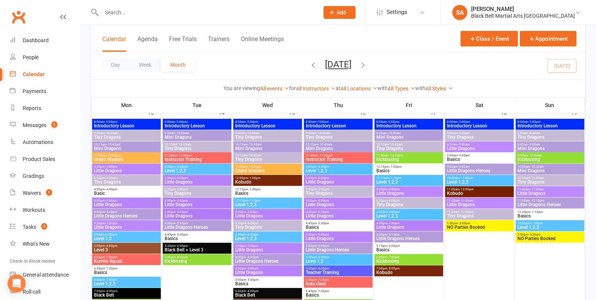
click at [109, 135] on span "Tiny Dragons" at bounding box center [127, 137] width 66 height 5
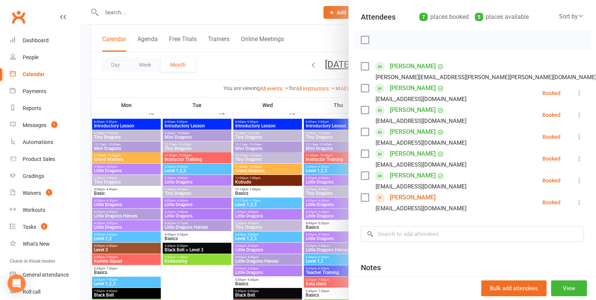
scroll to position [81, 0]
click at [125, 147] on div at bounding box center [338, 150] width 516 height 300
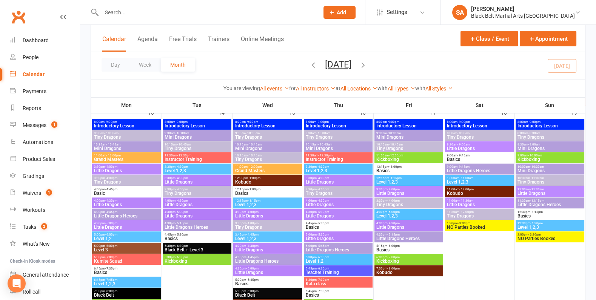
click at [122, 147] on span "Mini Dragons" at bounding box center [127, 148] width 66 height 5
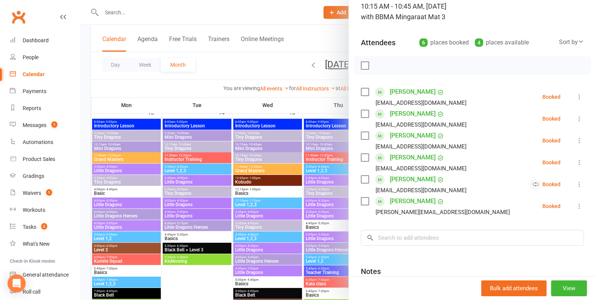
scroll to position [57, 0]
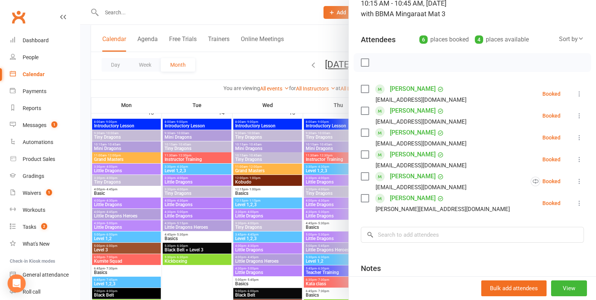
click at [399, 88] on link "[PERSON_NAME]" at bounding box center [413, 89] width 46 height 12
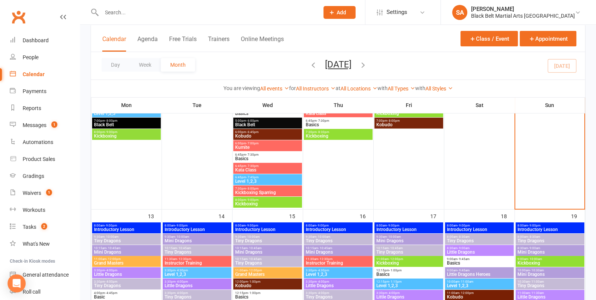
scroll to position [208, 0]
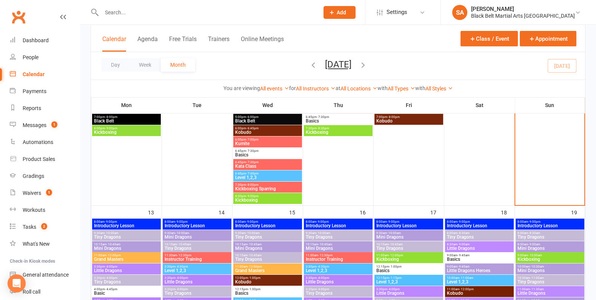
click at [120, 246] on span "Mini Dragons" at bounding box center [127, 248] width 66 height 5
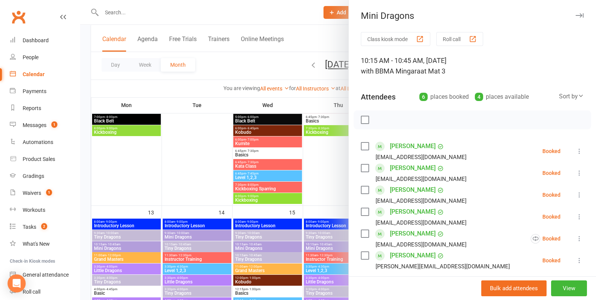
click at [400, 235] on link "[PERSON_NAME]" at bounding box center [413, 234] width 46 height 12
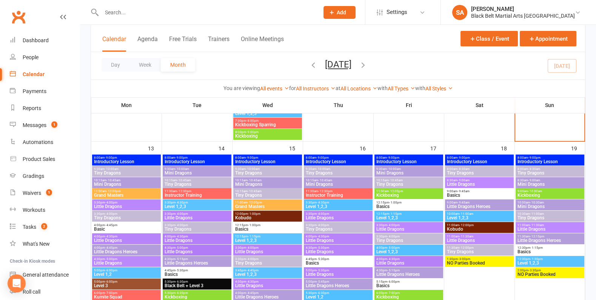
scroll to position [274, 0]
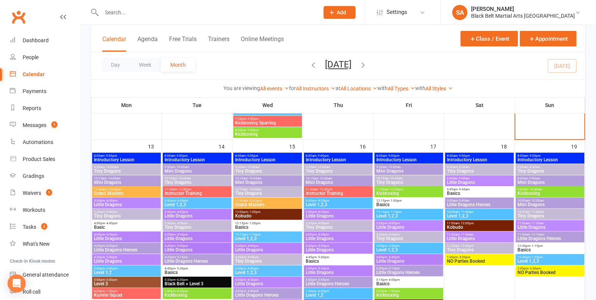
click at [114, 182] on span "Mini Dragons" at bounding box center [127, 182] width 66 height 5
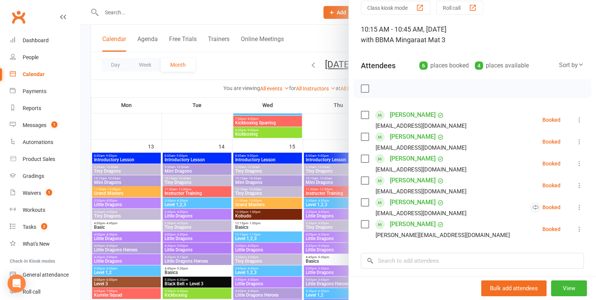
scroll to position [31, 0]
click at [408, 226] on link "[PERSON_NAME]" at bounding box center [413, 225] width 46 height 12
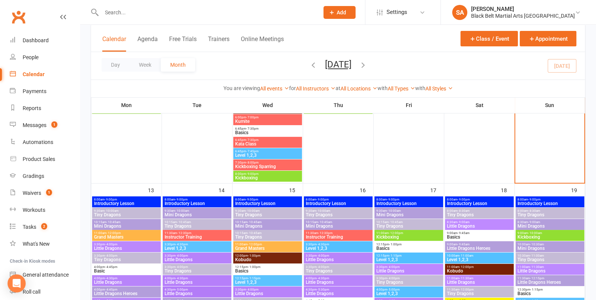
scroll to position [259, 0]
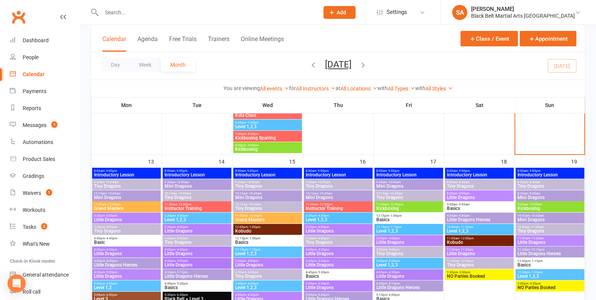
click at [104, 197] on span "Mini Dragons" at bounding box center [127, 197] width 66 height 5
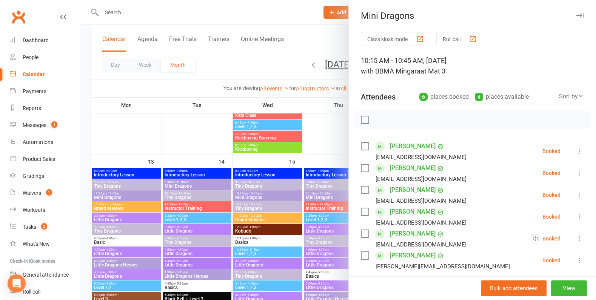
click at [411, 213] on link "[PERSON_NAME]" at bounding box center [413, 212] width 46 height 12
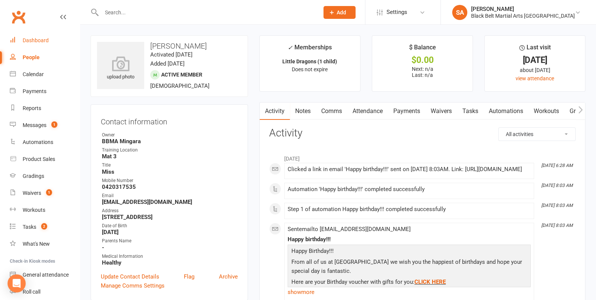
click at [25, 41] on div "Dashboard" at bounding box center [36, 40] width 26 height 6
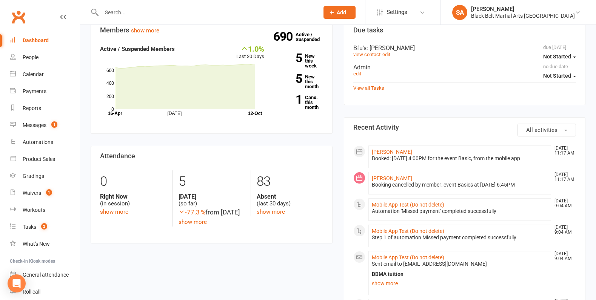
scroll to position [235, 0]
